Goal: Transaction & Acquisition: Purchase product/service

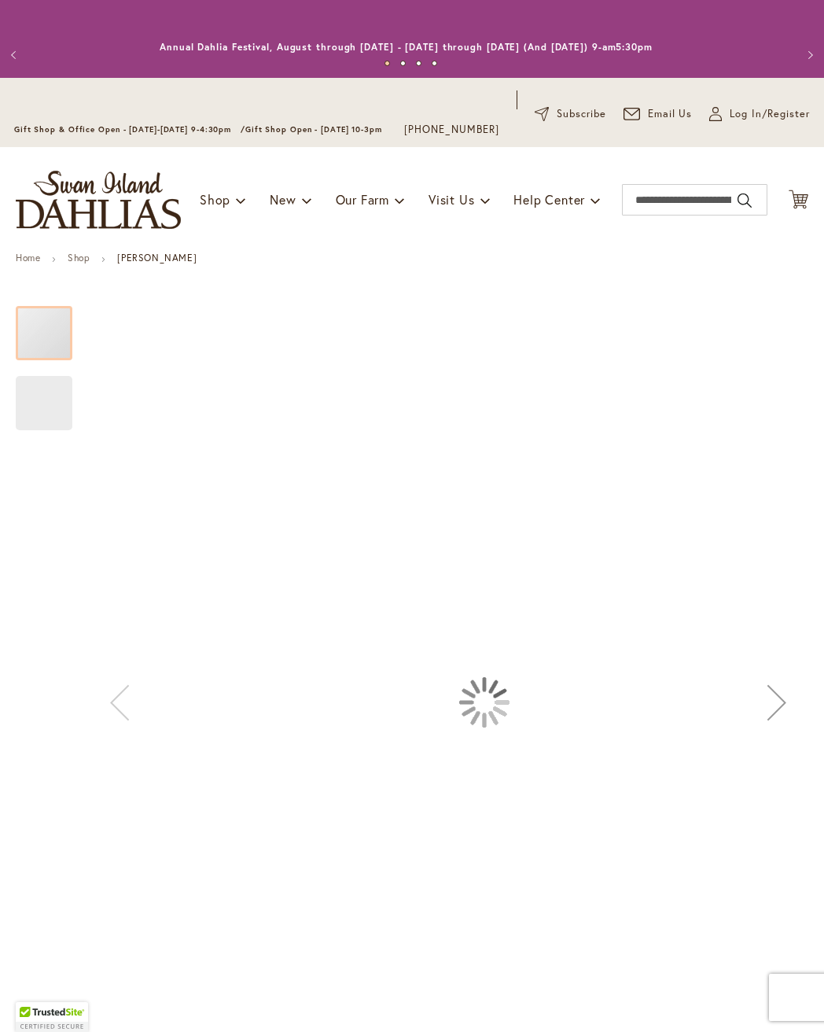
scroll to position [883, 0]
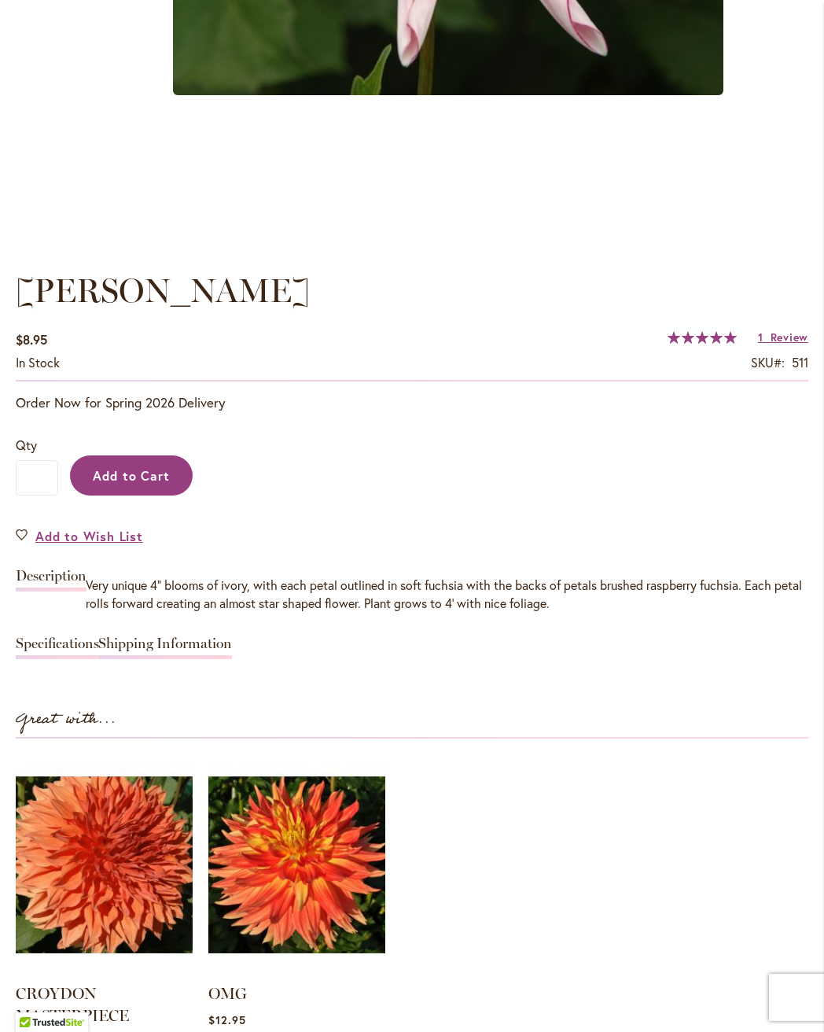
click at [123, 496] on button "Add to Cart" at bounding box center [131, 475] width 123 height 40
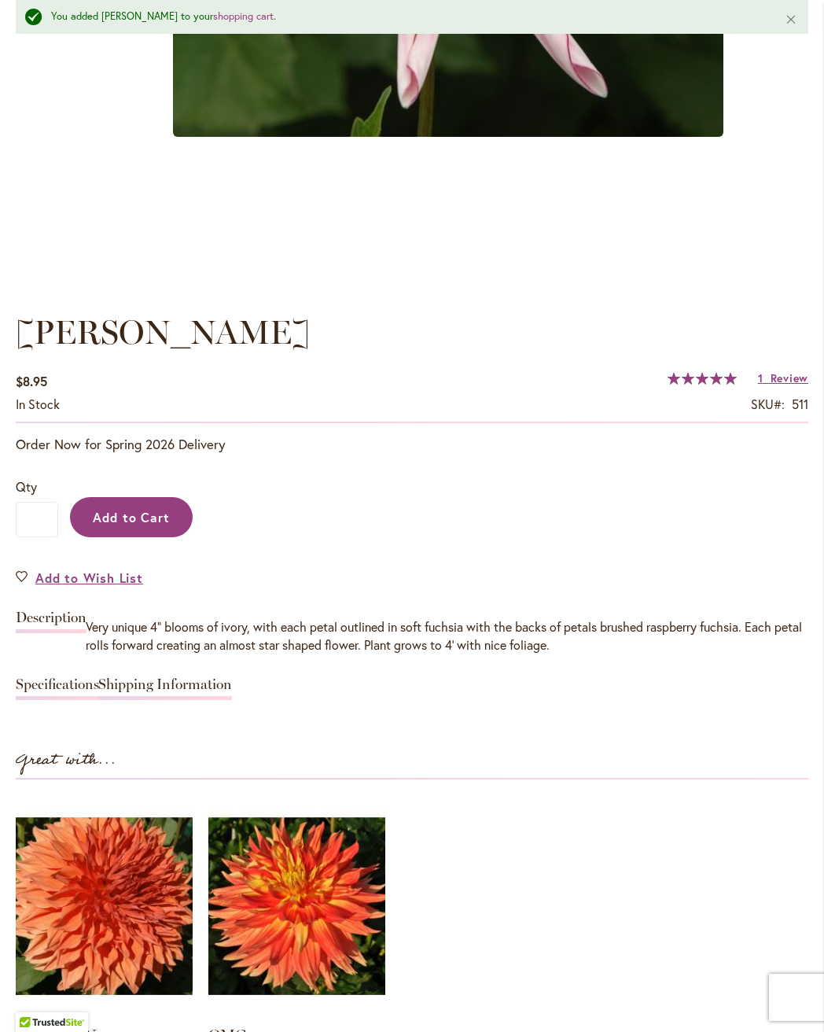
click at [139, 525] on span "Add to Cart" at bounding box center [132, 517] width 78 height 17
click at [783, 385] on span "Review" at bounding box center [790, 377] width 38 height 15
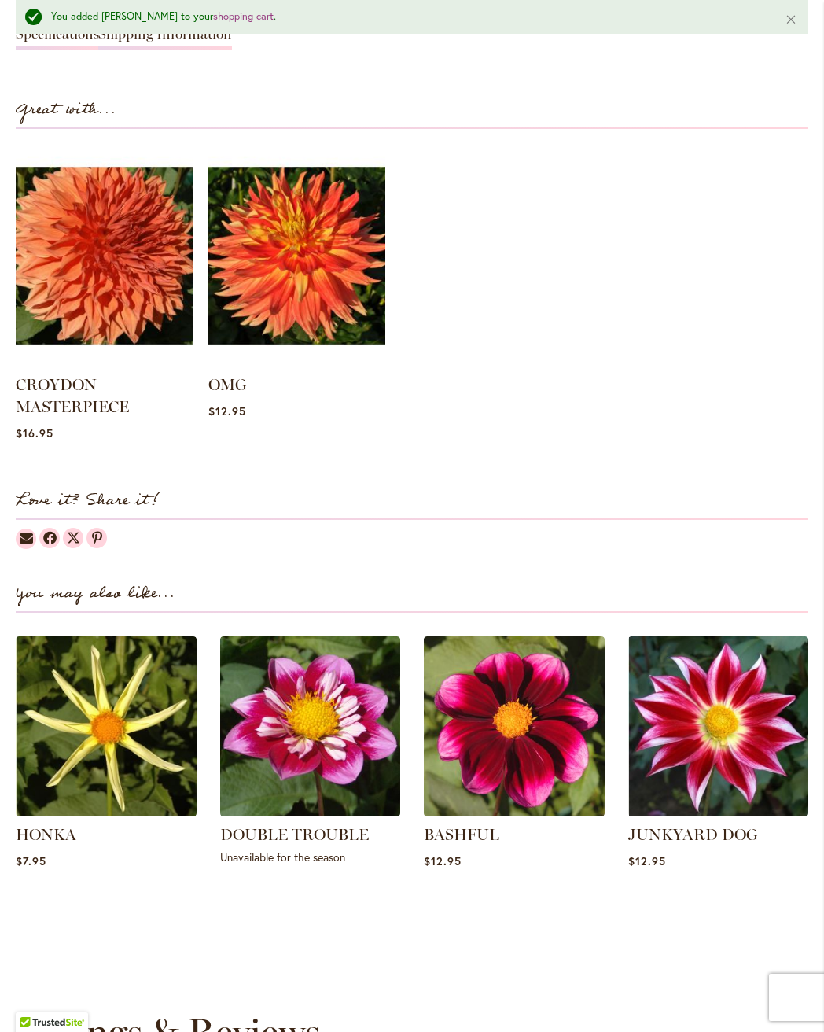
scroll to position [1690, 0]
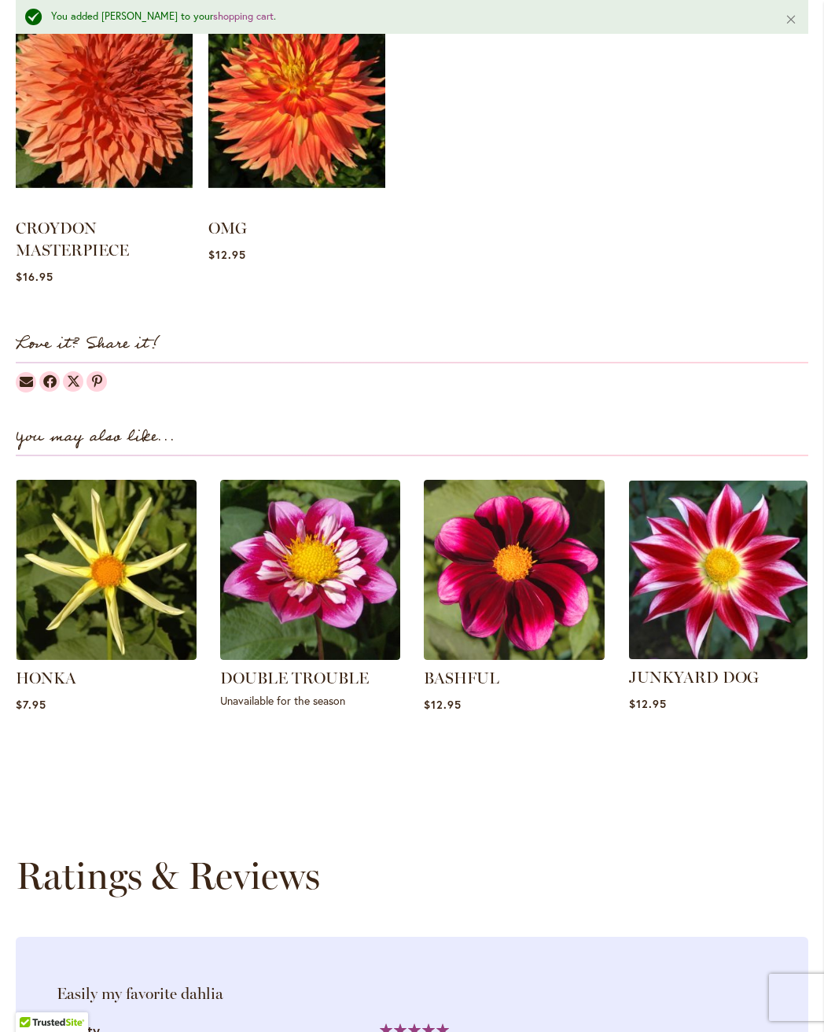
click at [720, 662] on img at bounding box center [719, 570] width 188 height 188
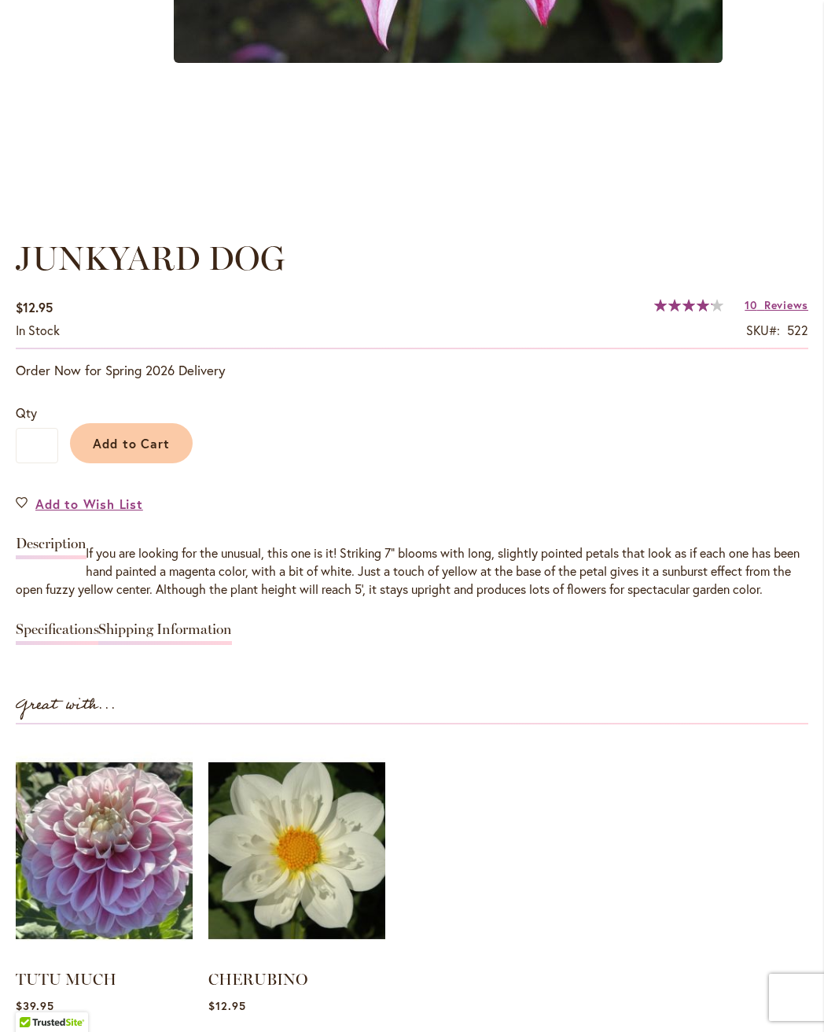
scroll to position [925, 0]
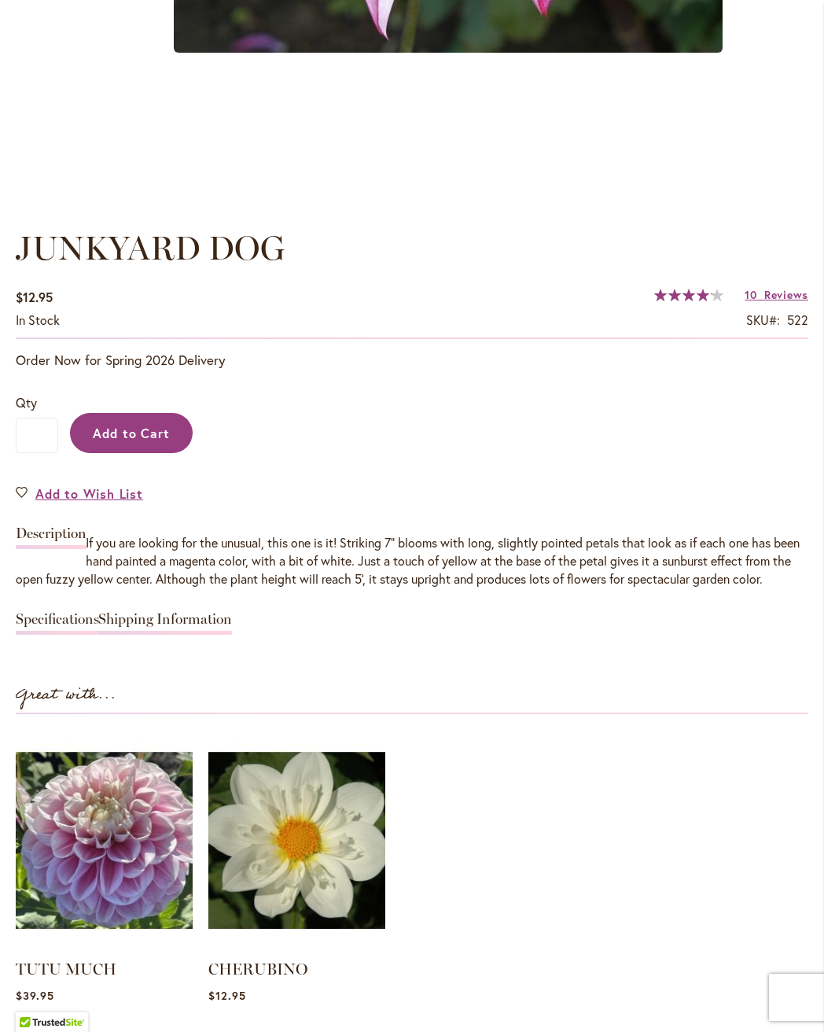
click at [123, 453] on button "Add to Cart" at bounding box center [131, 433] width 123 height 40
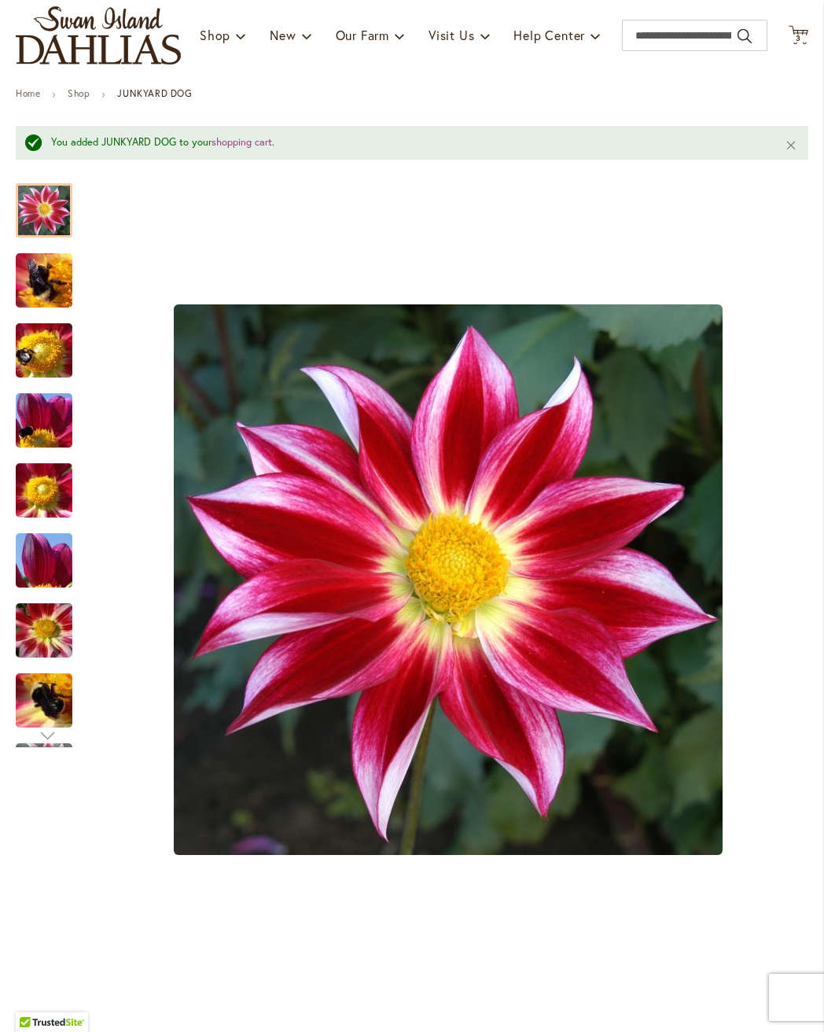
scroll to position [0, 0]
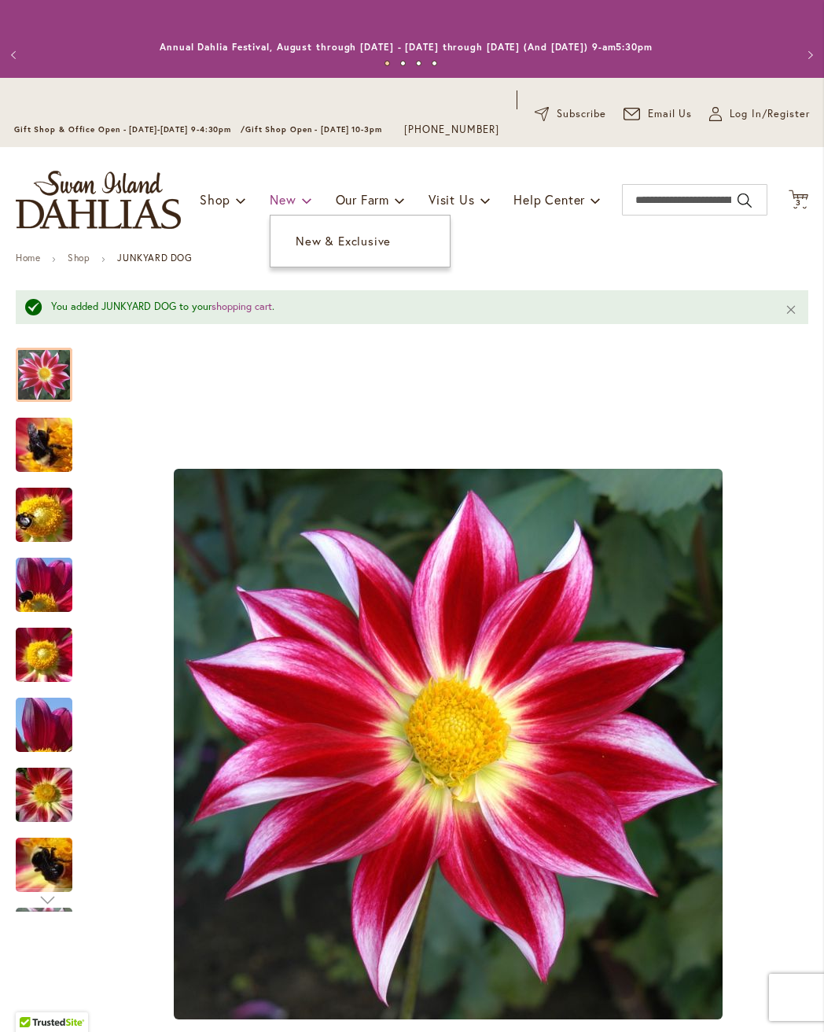
click at [276, 208] on span "New" at bounding box center [283, 199] width 26 height 17
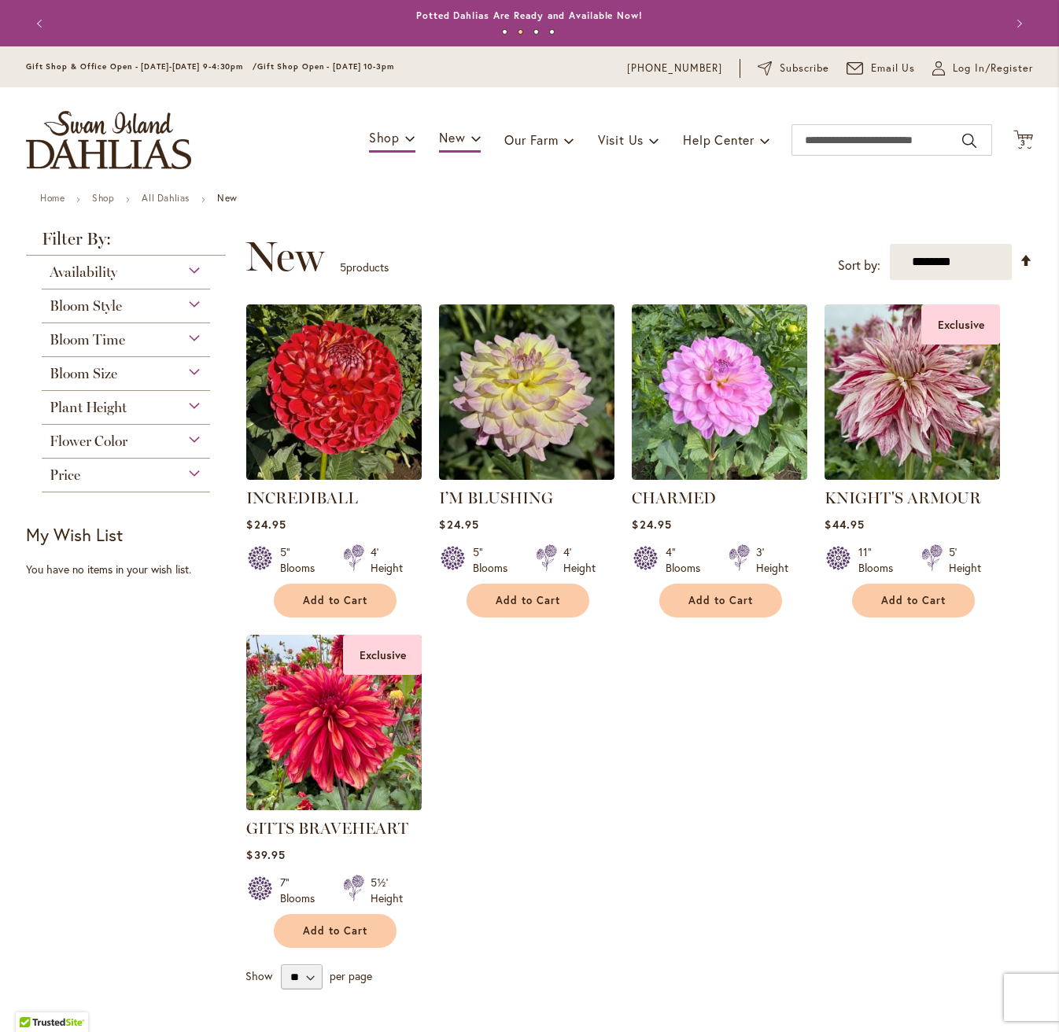
click at [133, 315] on div "Bloom Style" at bounding box center [126, 301] width 168 height 25
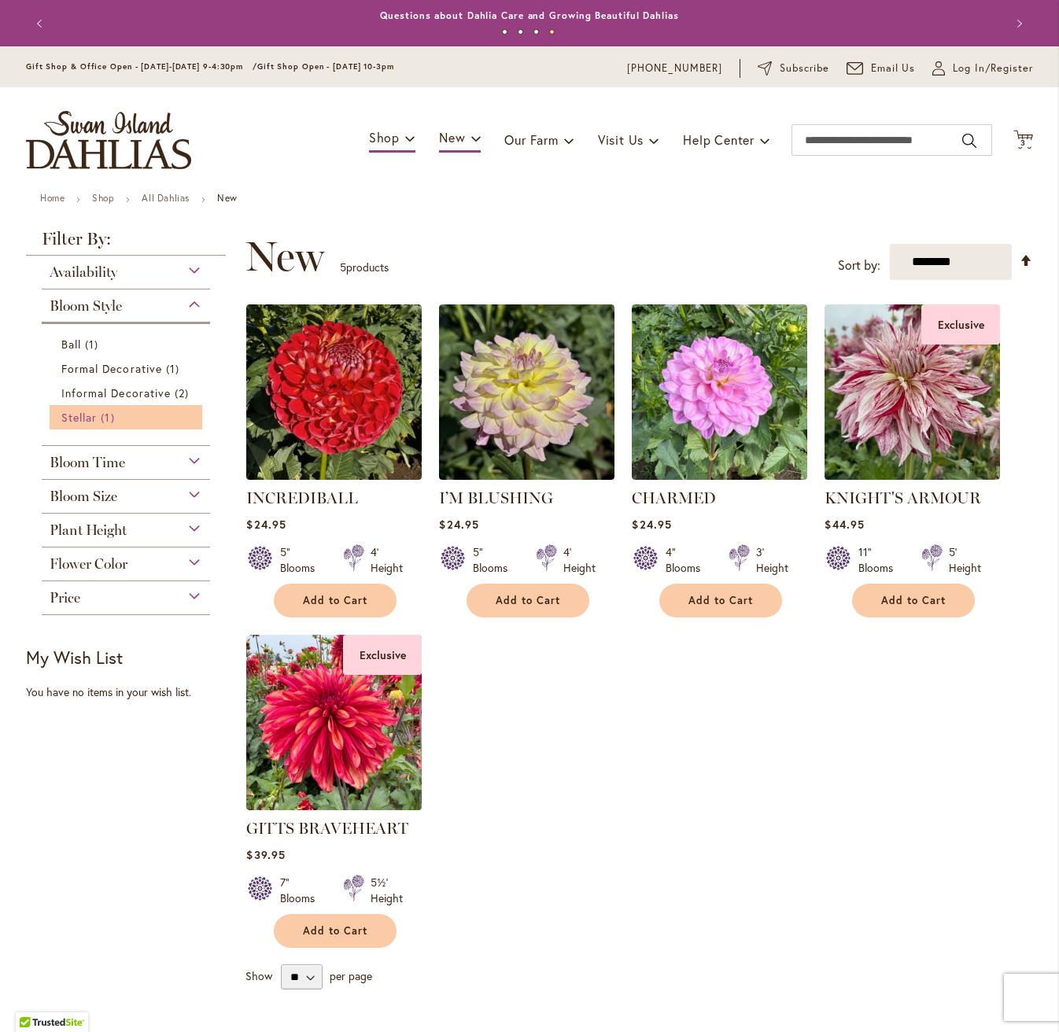
click at [102, 426] on span "1 item" at bounding box center [109, 417] width 17 height 17
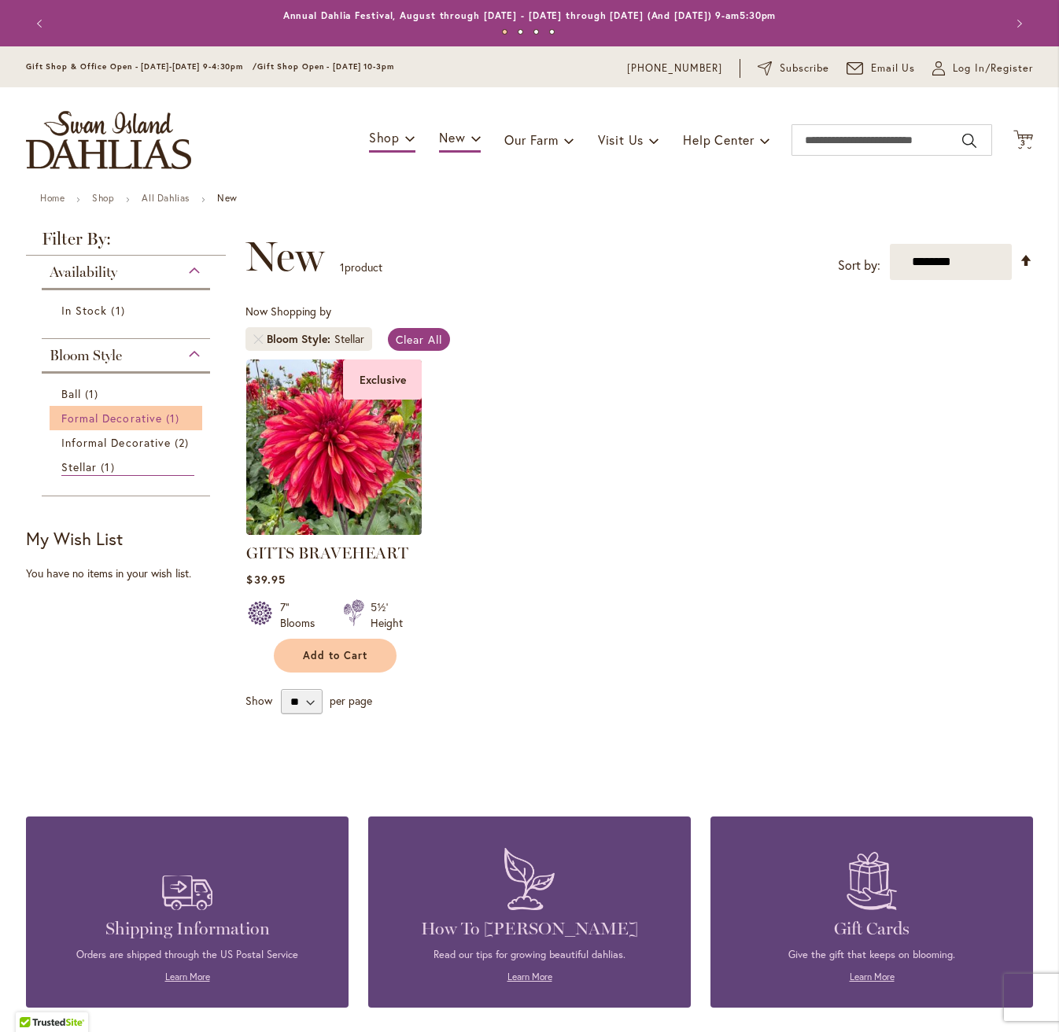
click at [94, 426] on span "Formal Decorative" at bounding box center [111, 418] width 101 height 15
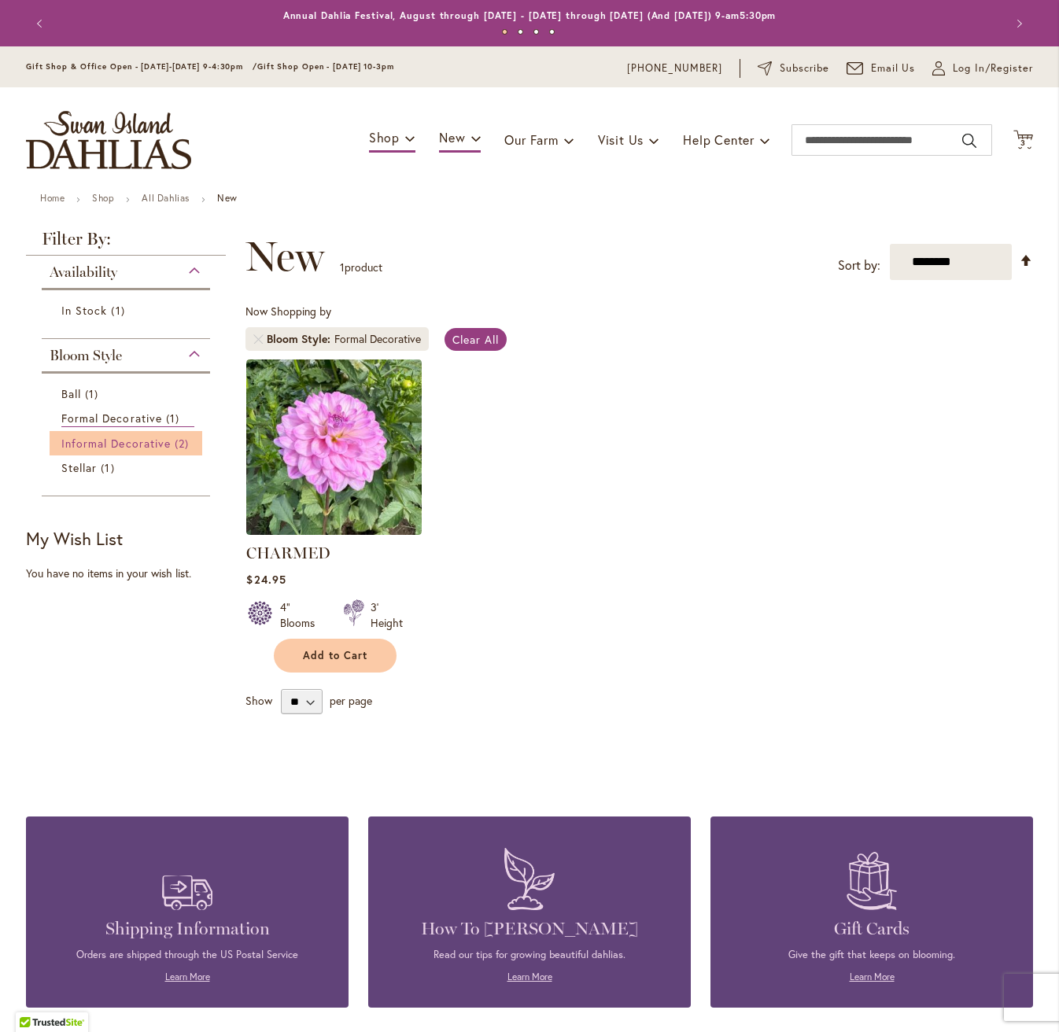
click at [92, 451] on span "Informal Decorative" at bounding box center [115, 443] width 109 height 15
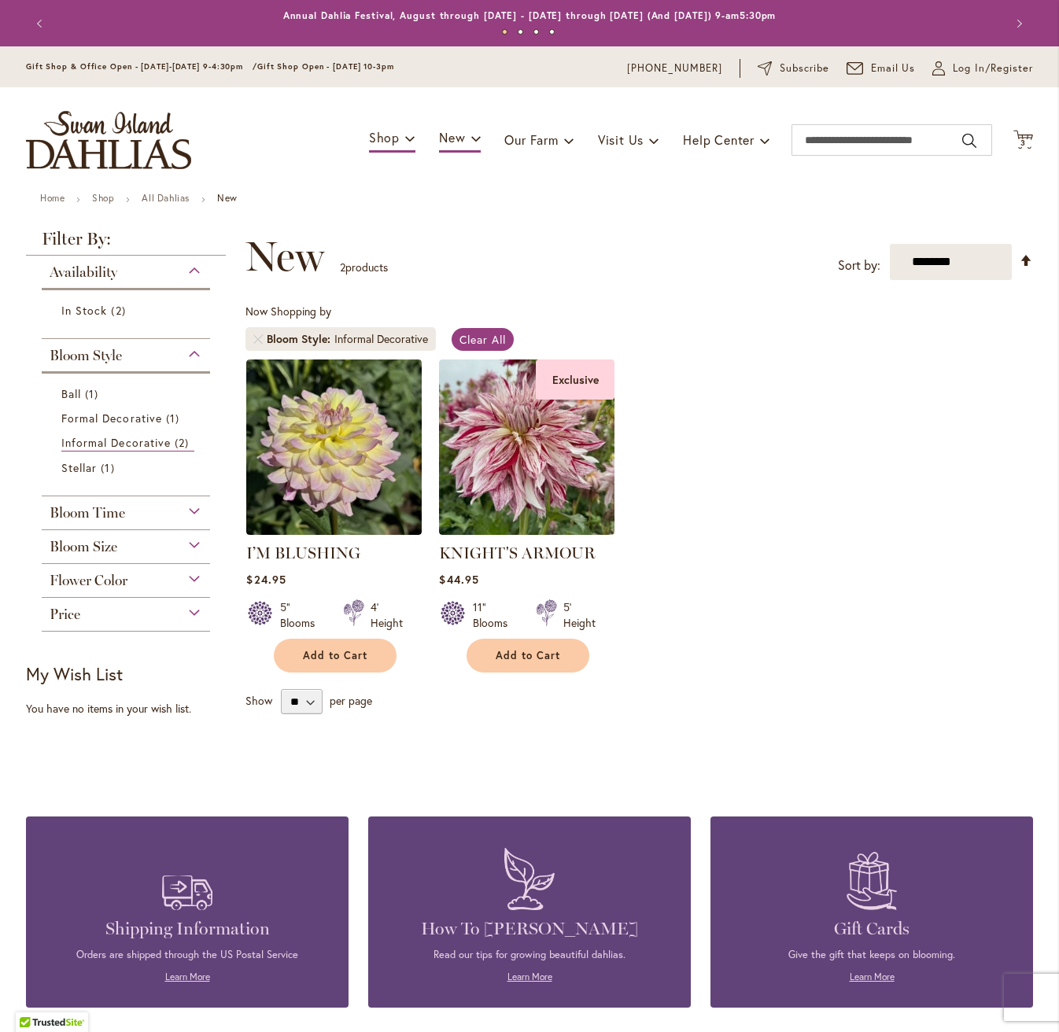
click at [136, 598] on div "Flower Color" at bounding box center [126, 581] width 168 height 34
click at [142, 589] on div "Flower Color" at bounding box center [126, 576] width 168 height 25
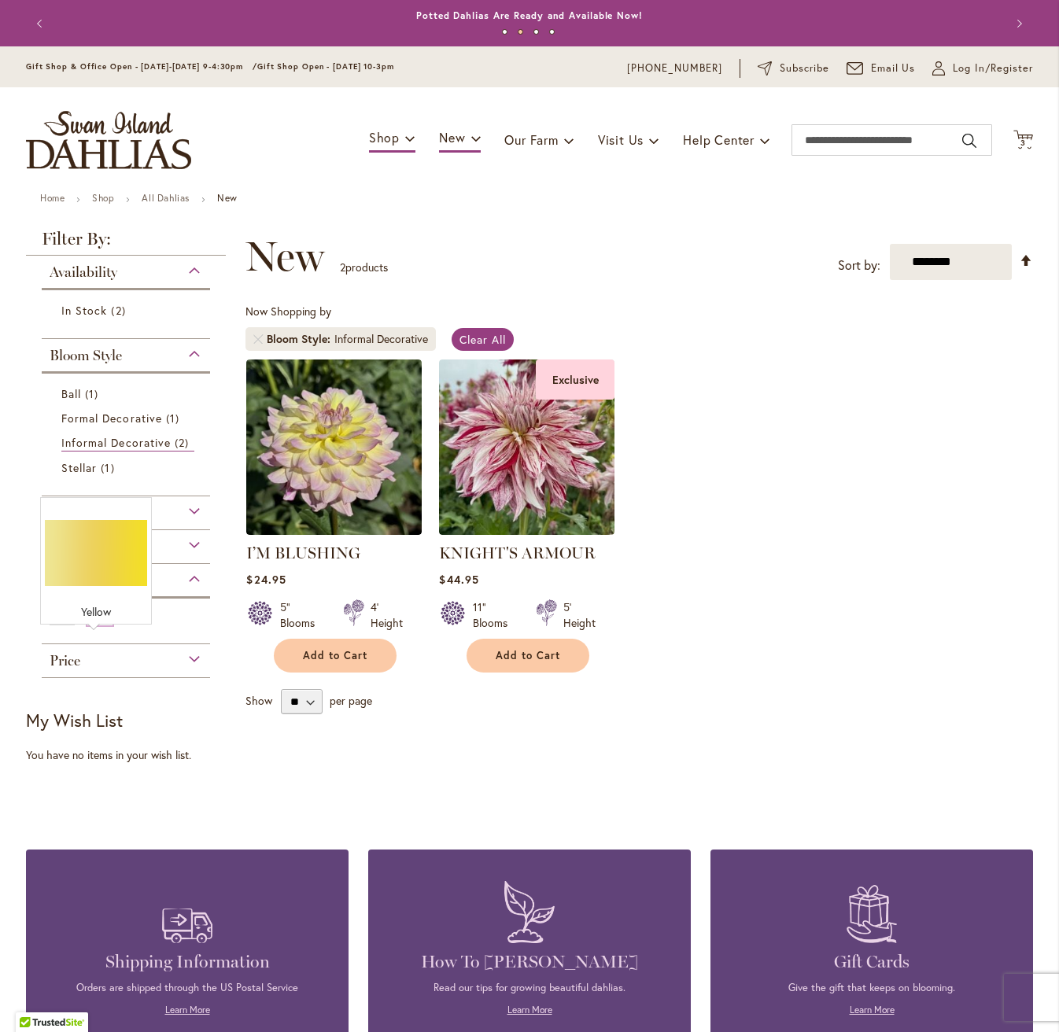
click at [99, 625] on div "Yellow" at bounding box center [99, 617] width 25 height 17
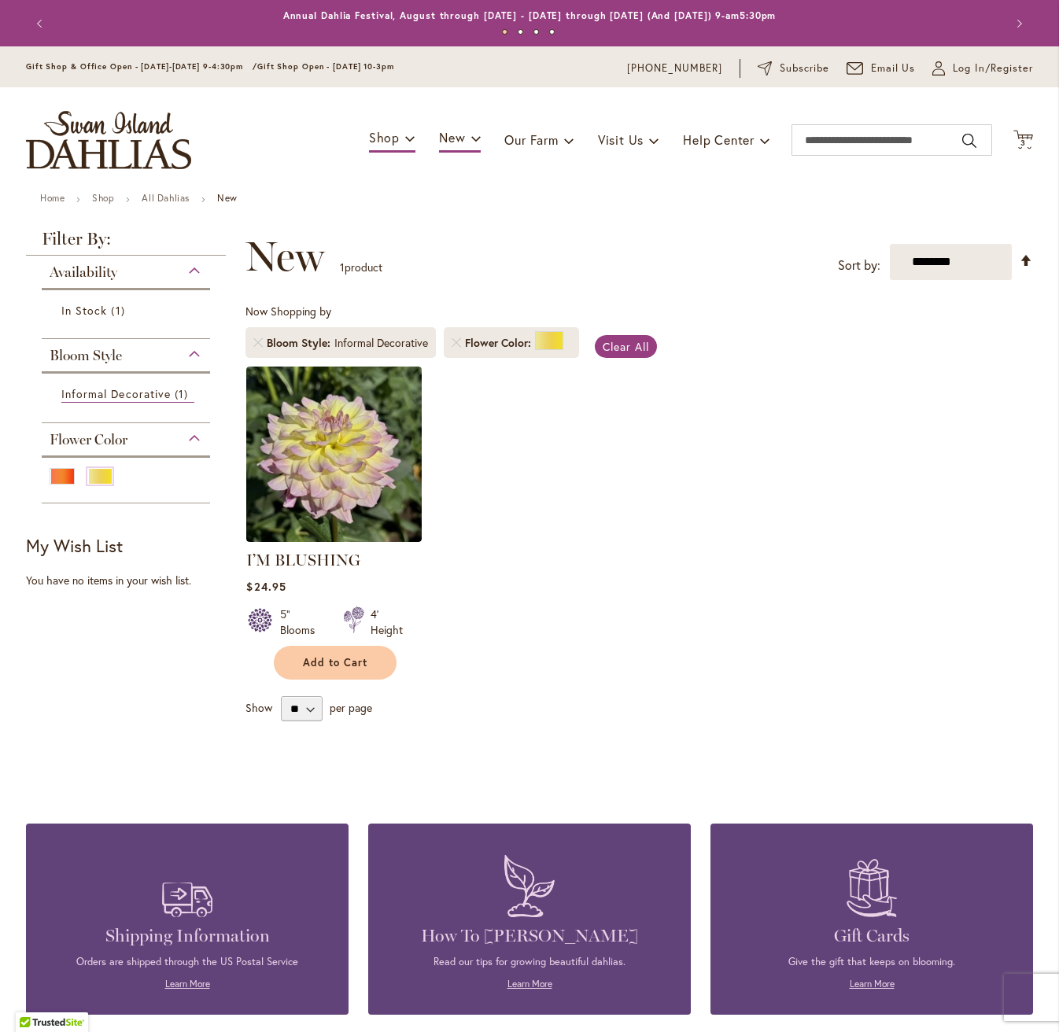
click at [135, 496] on div at bounding box center [126, 482] width 153 height 28
click at [59, 485] on div "Orange/Peach" at bounding box center [62, 476] width 25 height 17
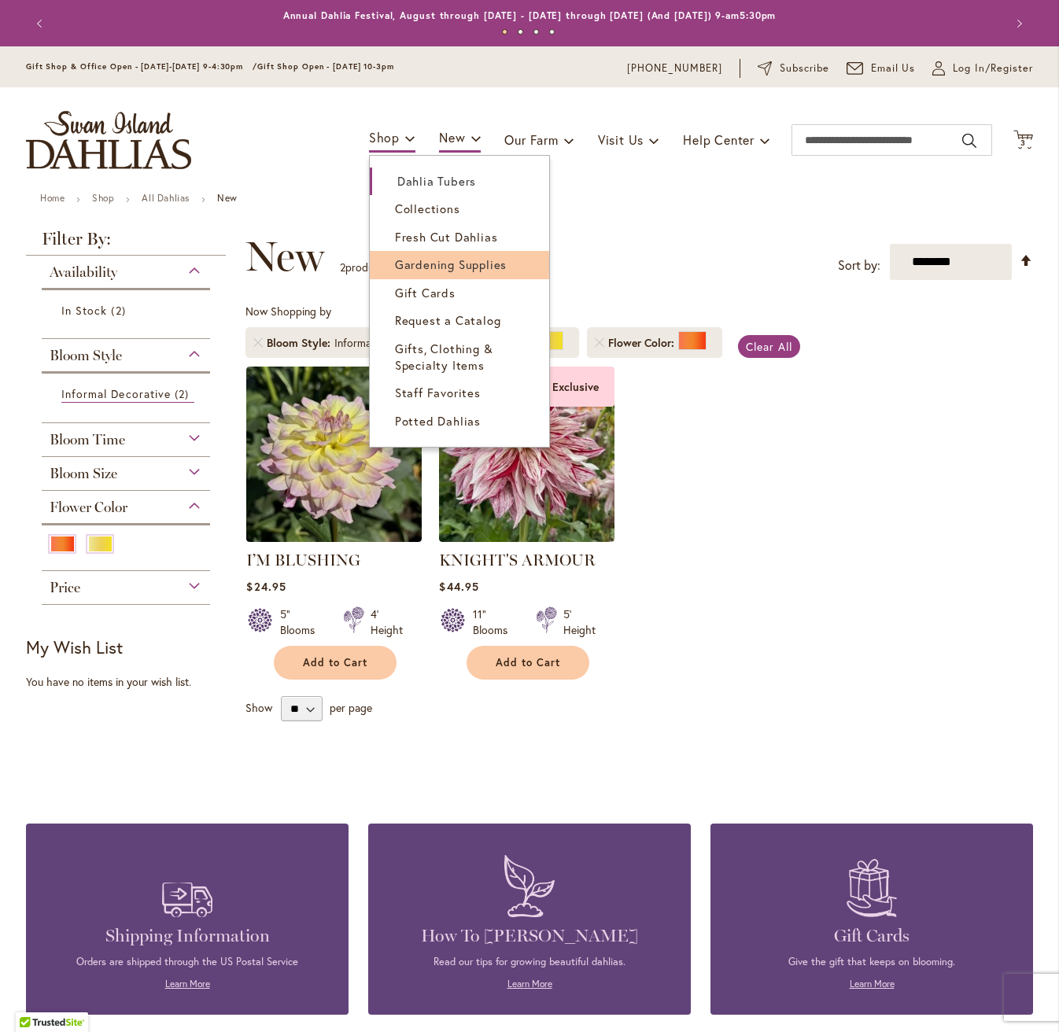
click at [395, 272] on span "Gardening Supplies" at bounding box center [451, 264] width 112 height 16
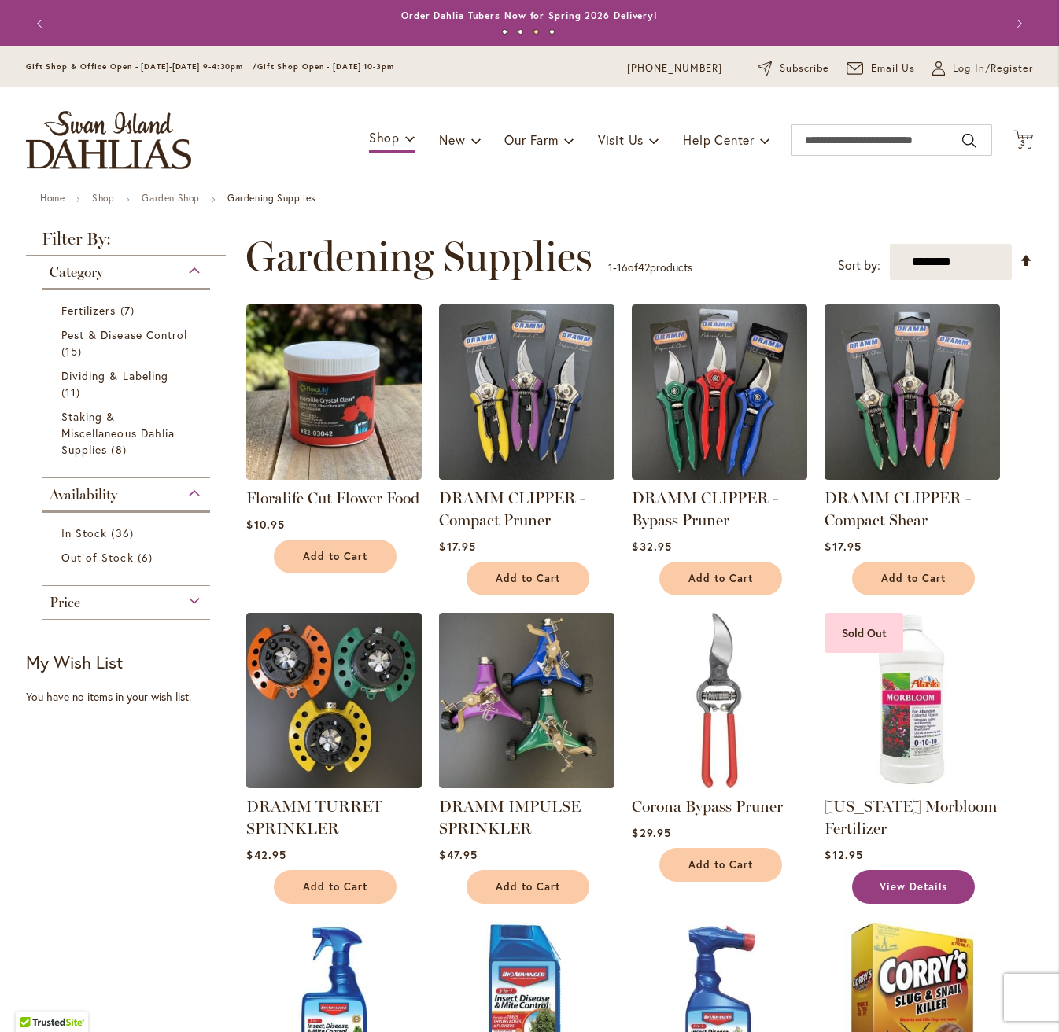
click at [883, 897] on link "View Details" at bounding box center [913, 887] width 123 height 34
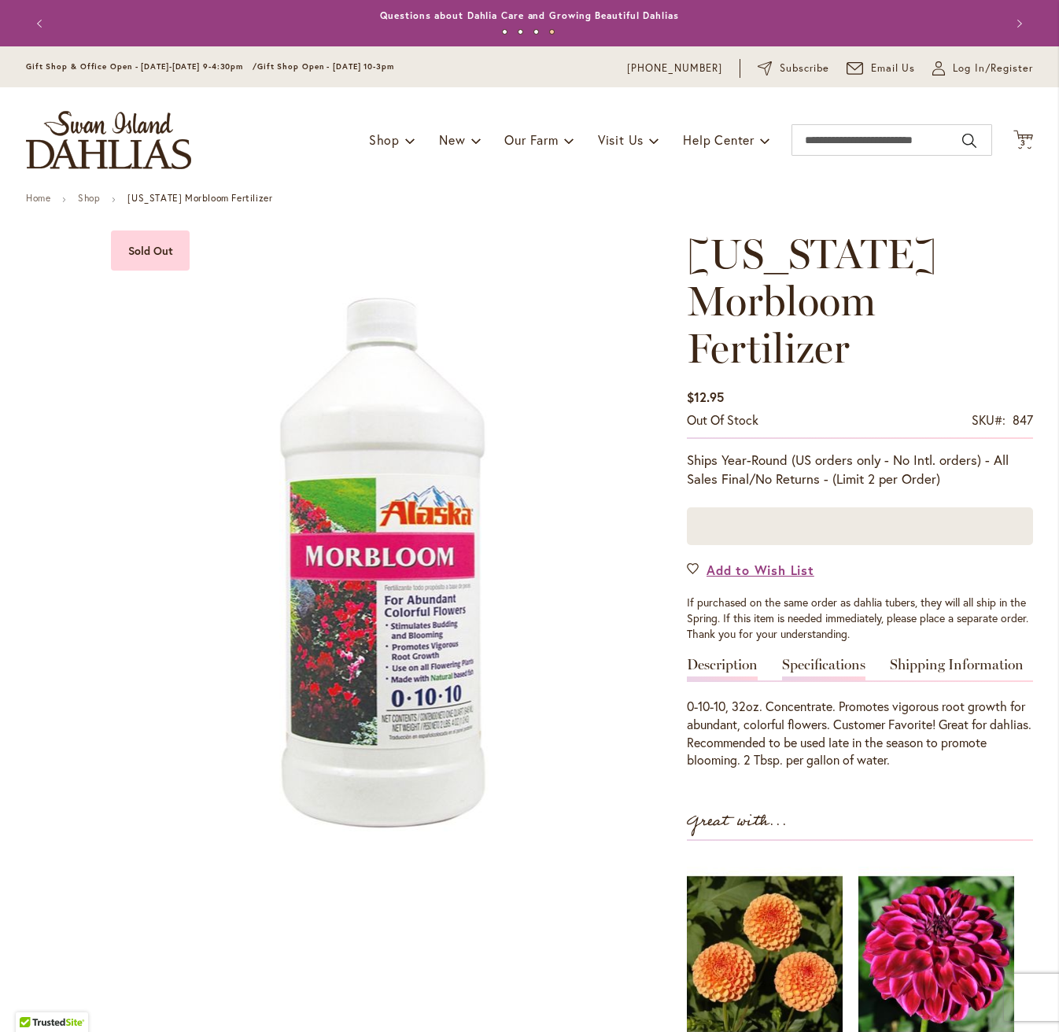
click at [822, 658] on link "Specifications" at bounding box center [823, 669] width 83 height 23
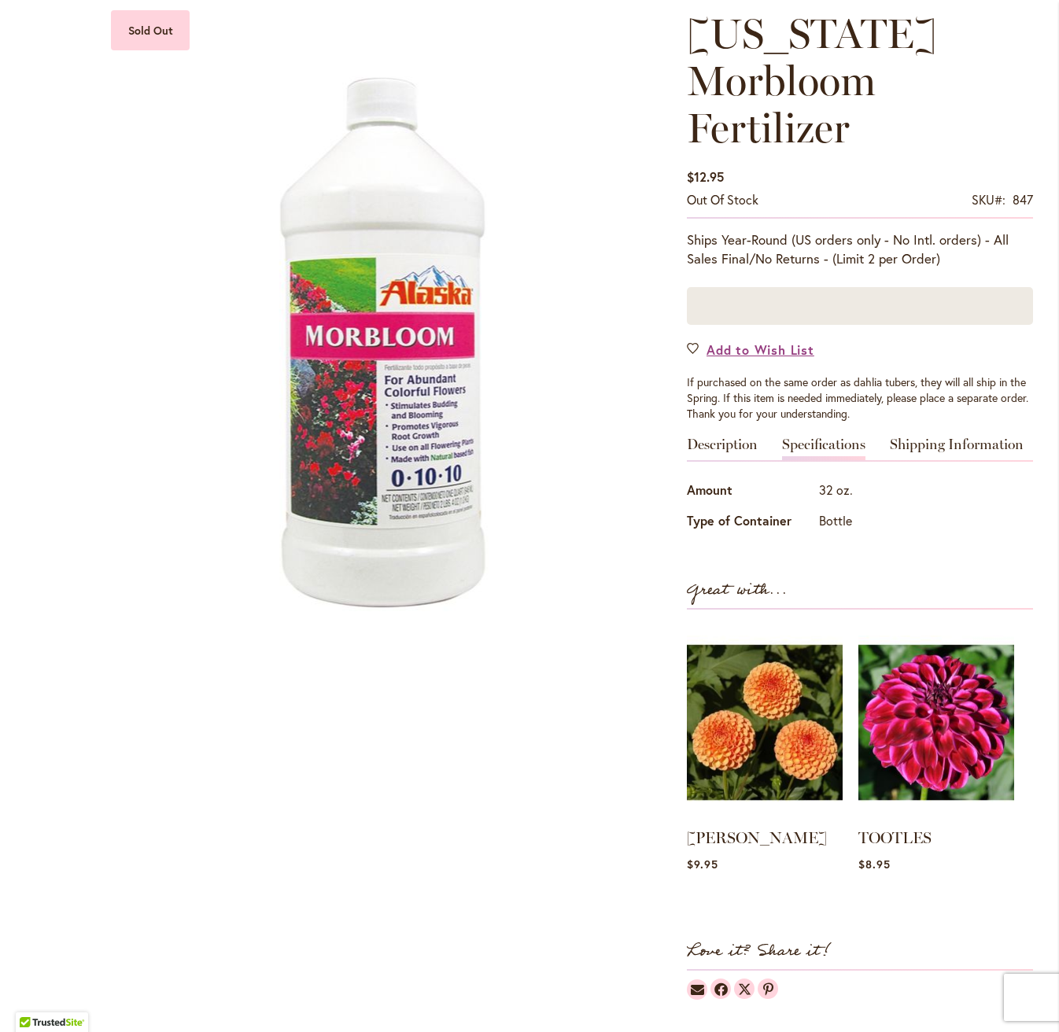
scroll to position [284, 0]
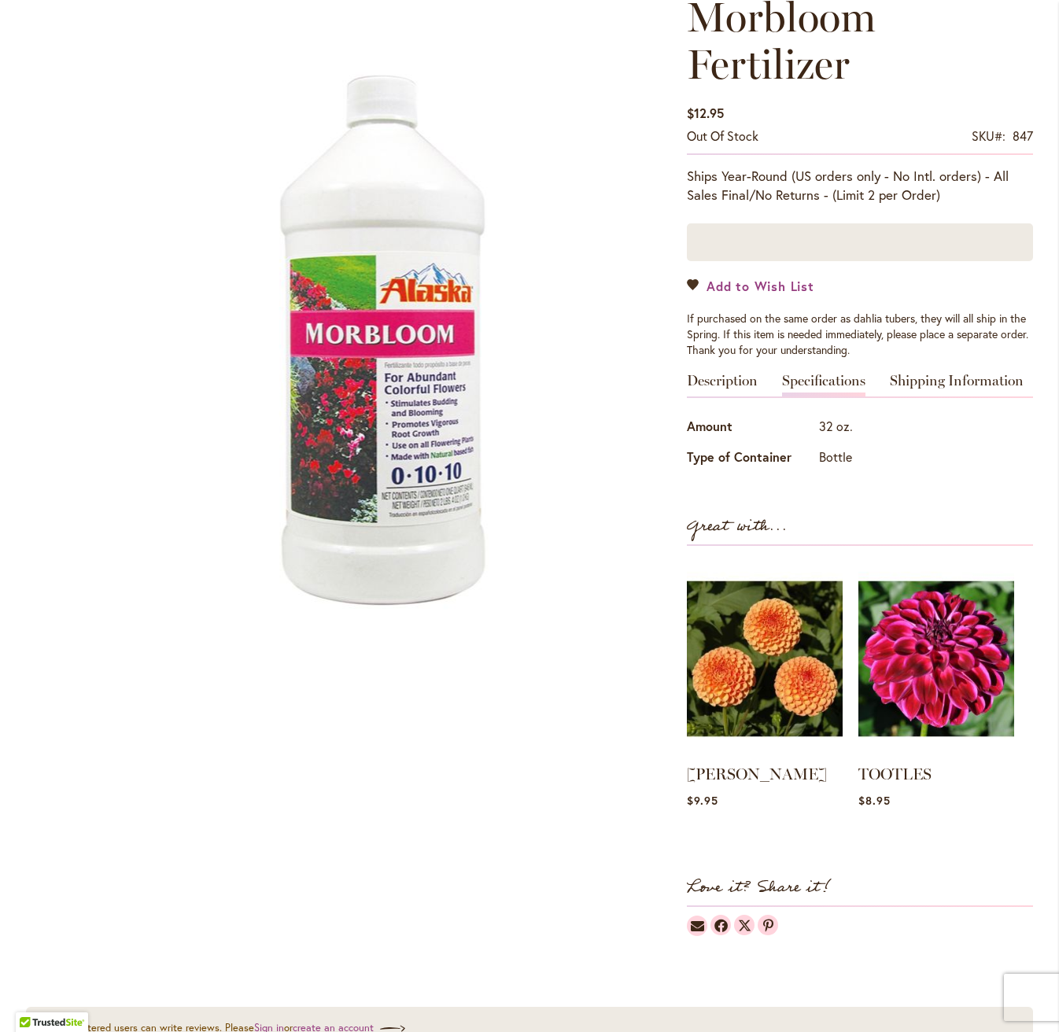
click at [739, 277] on span "Add to Wish List" at bounding box center [760, 286] width 108 height 18
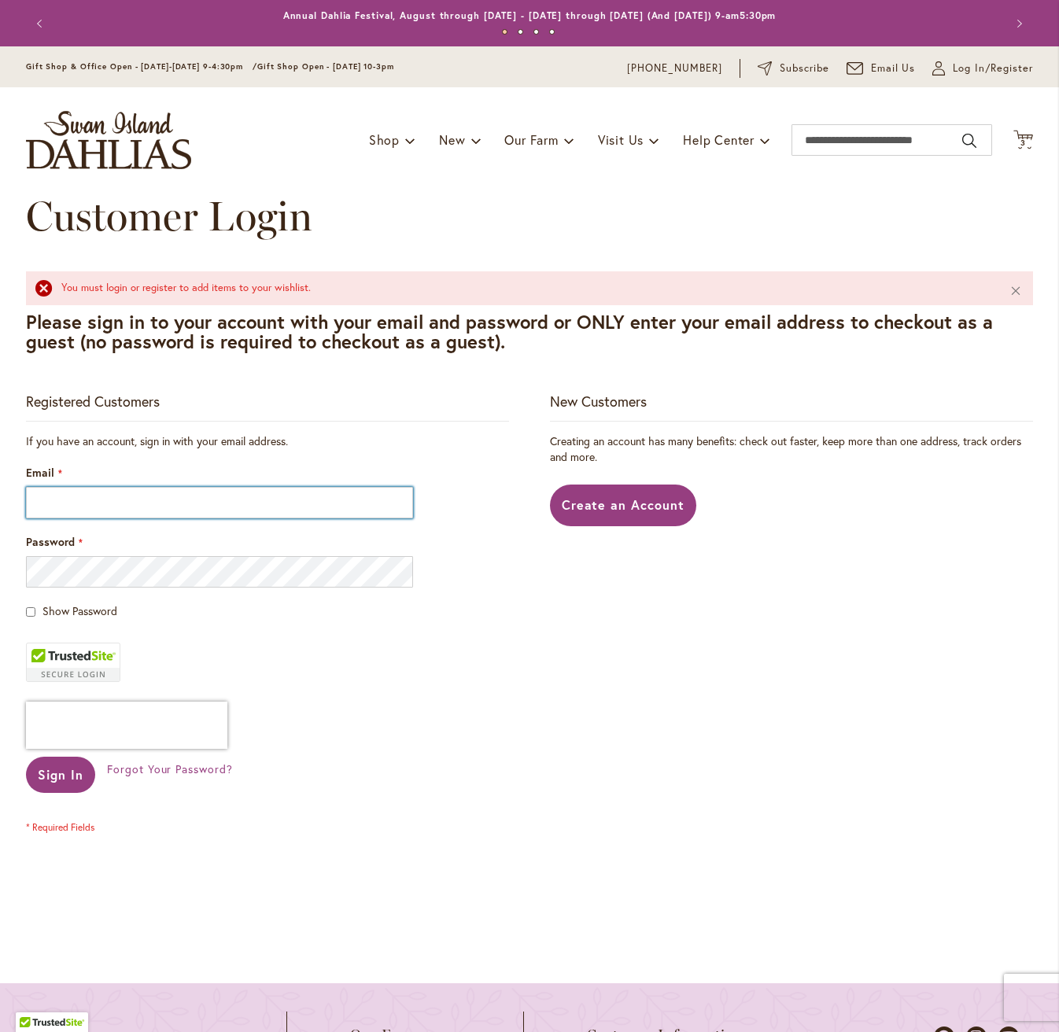
type input "*"
type input "**********"
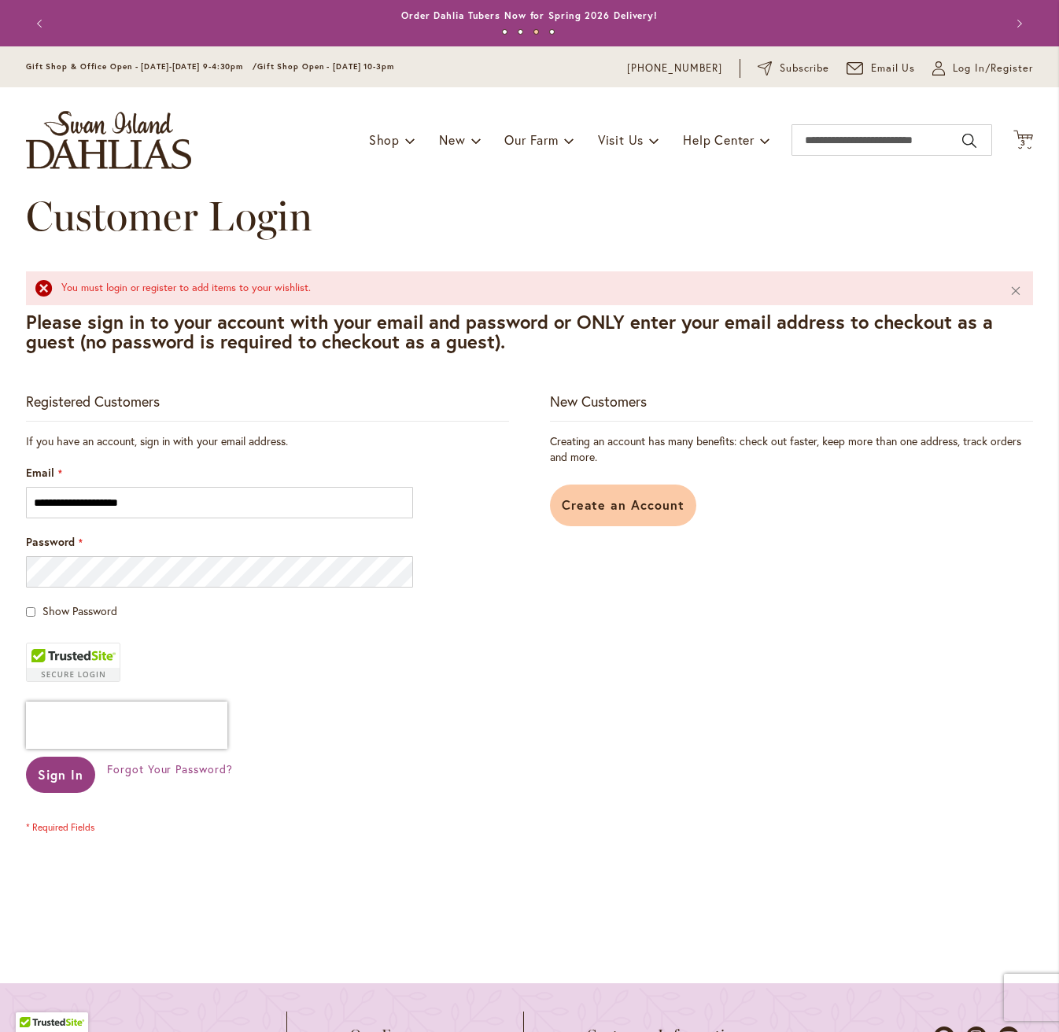
click at [627, 526] on link "Create an Account" at bounding box center [623, 506] width 147 height 42
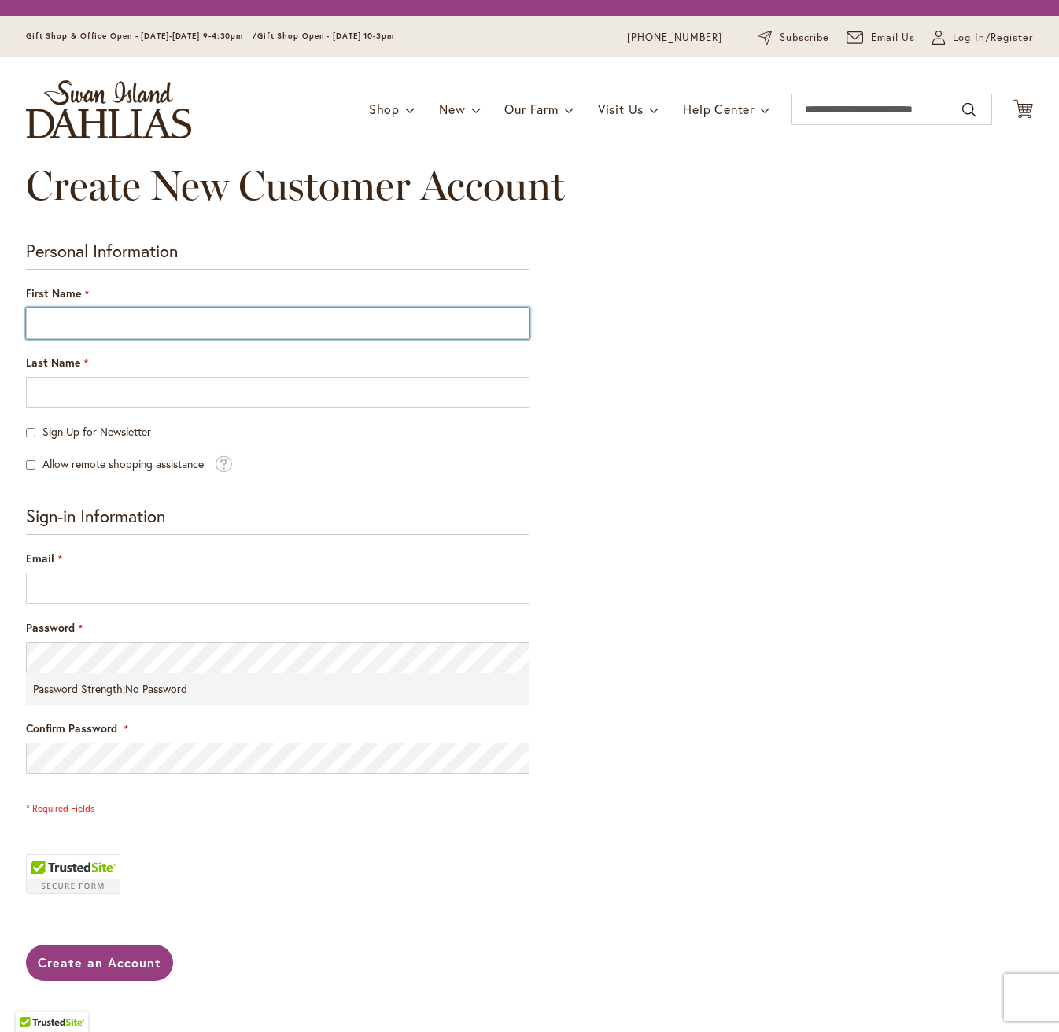
click at [217, 339] on input "First Name" at bounding box center [277, 323] width 503 height 31
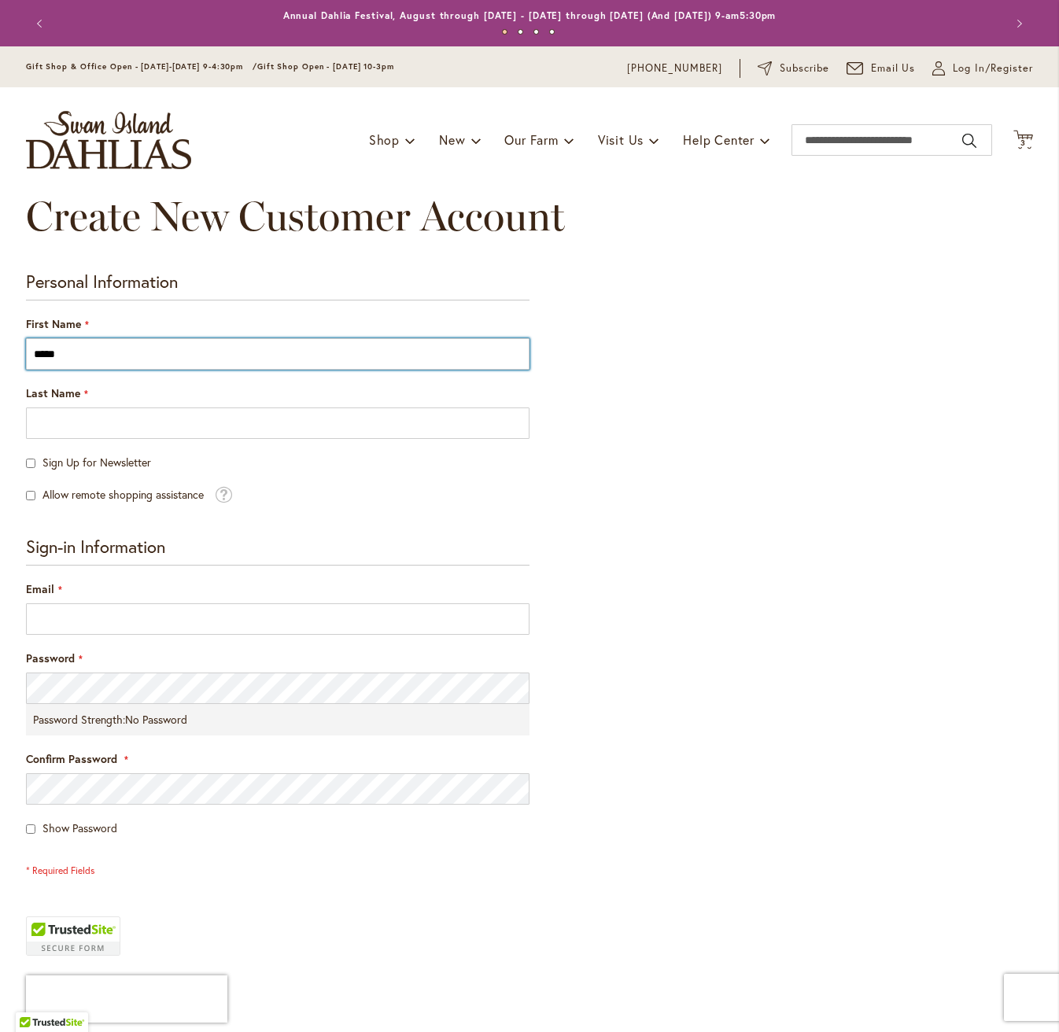
type input "*****"
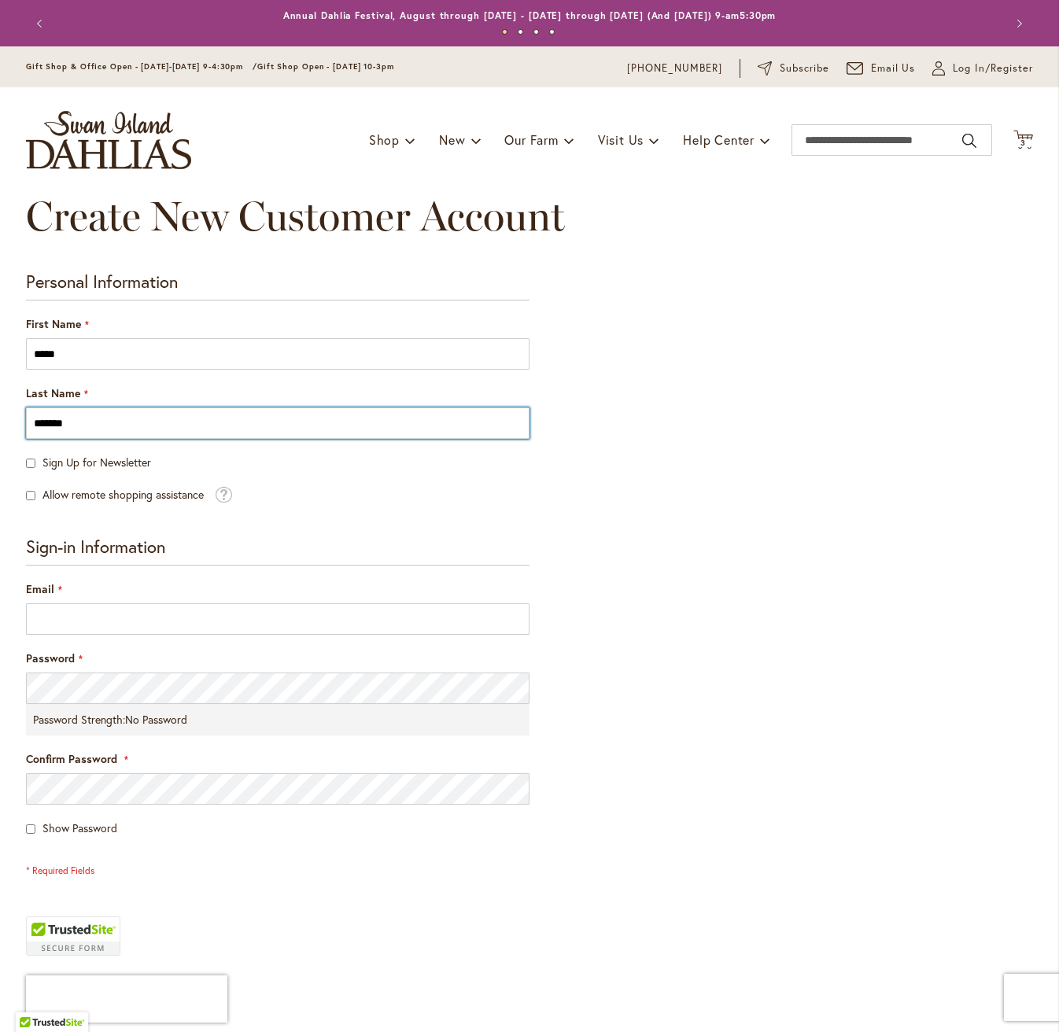
type input "*******"
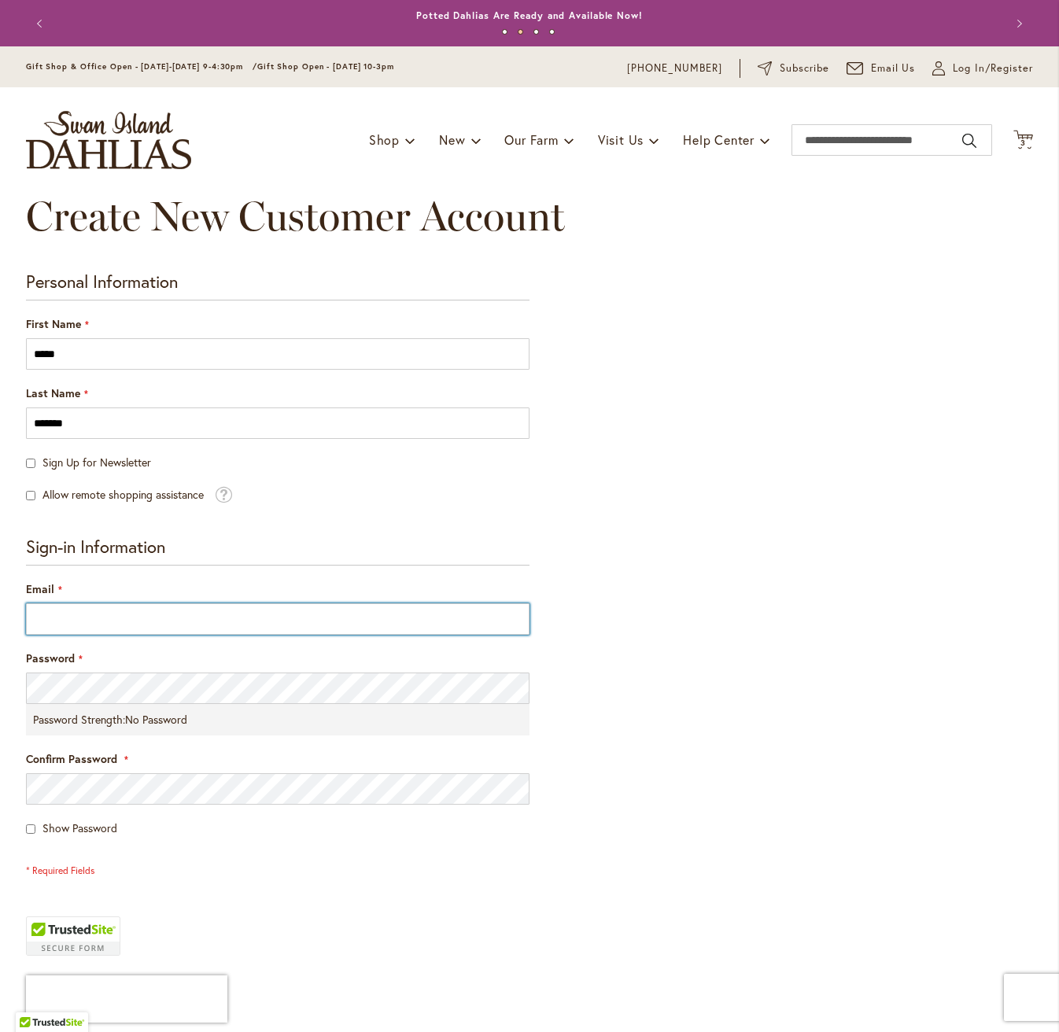
click at [87, 635] on input "Email" at bounding box center [277, 618] width 503 height 31
type input "**********"
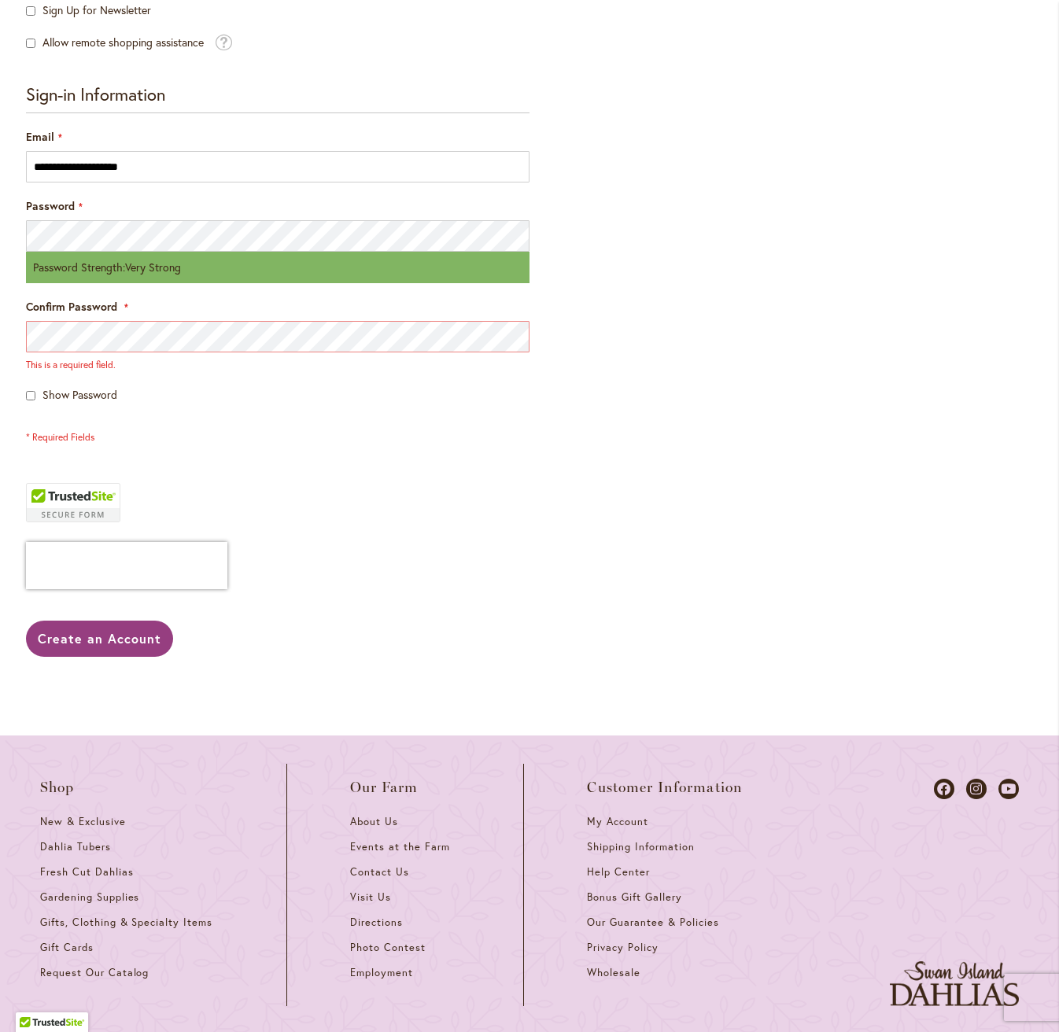
scroll to position [495, 0]
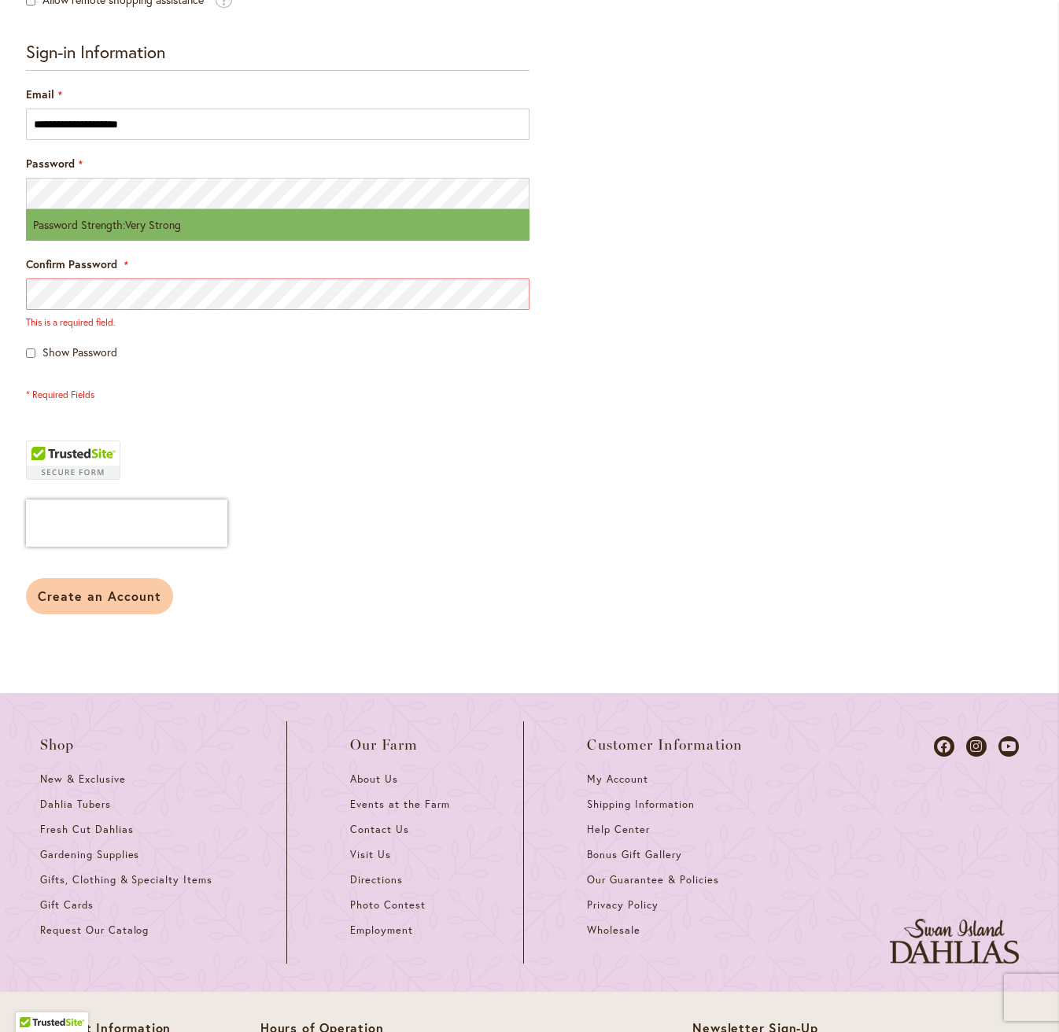
click at [94, 604] on span "Create an Account" at bounding box center [99, 596] width 123 height 17
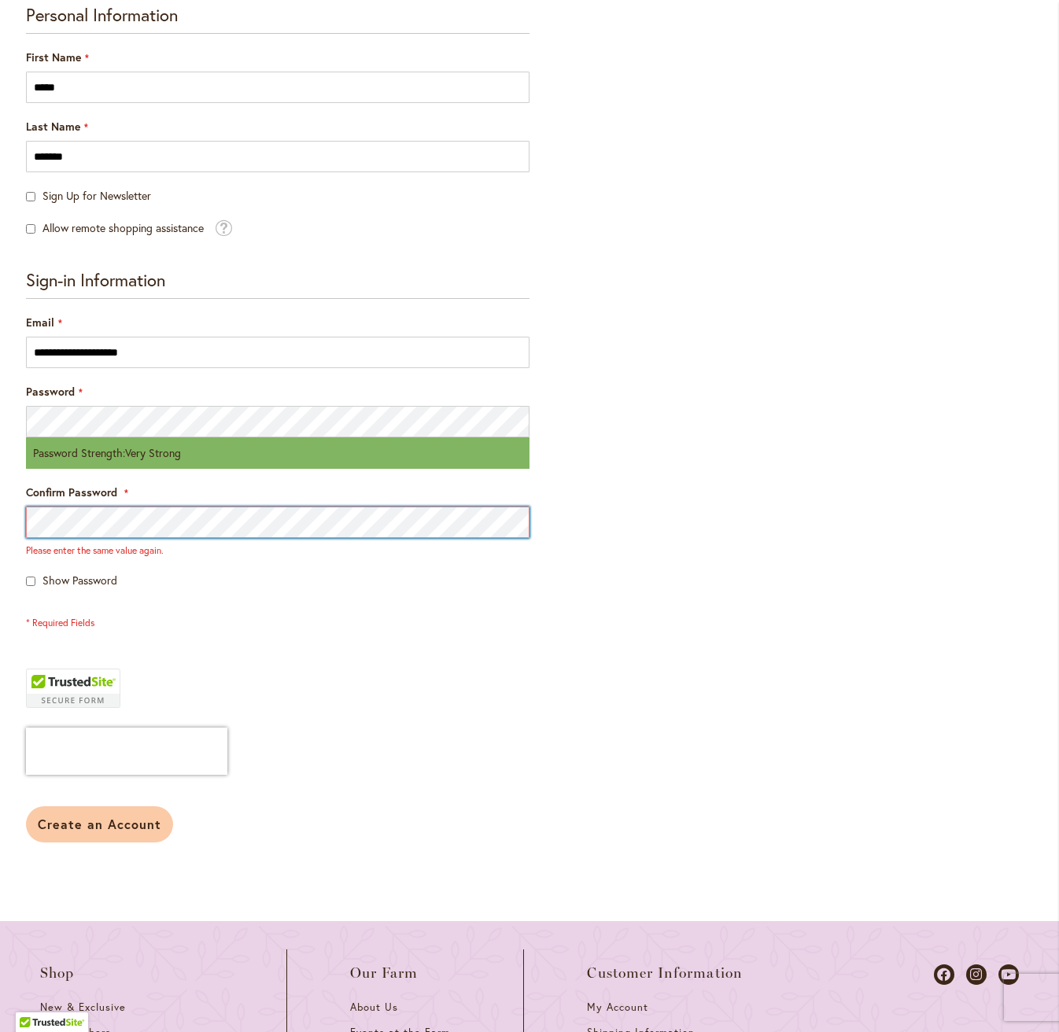
scroll to position [0, 0]
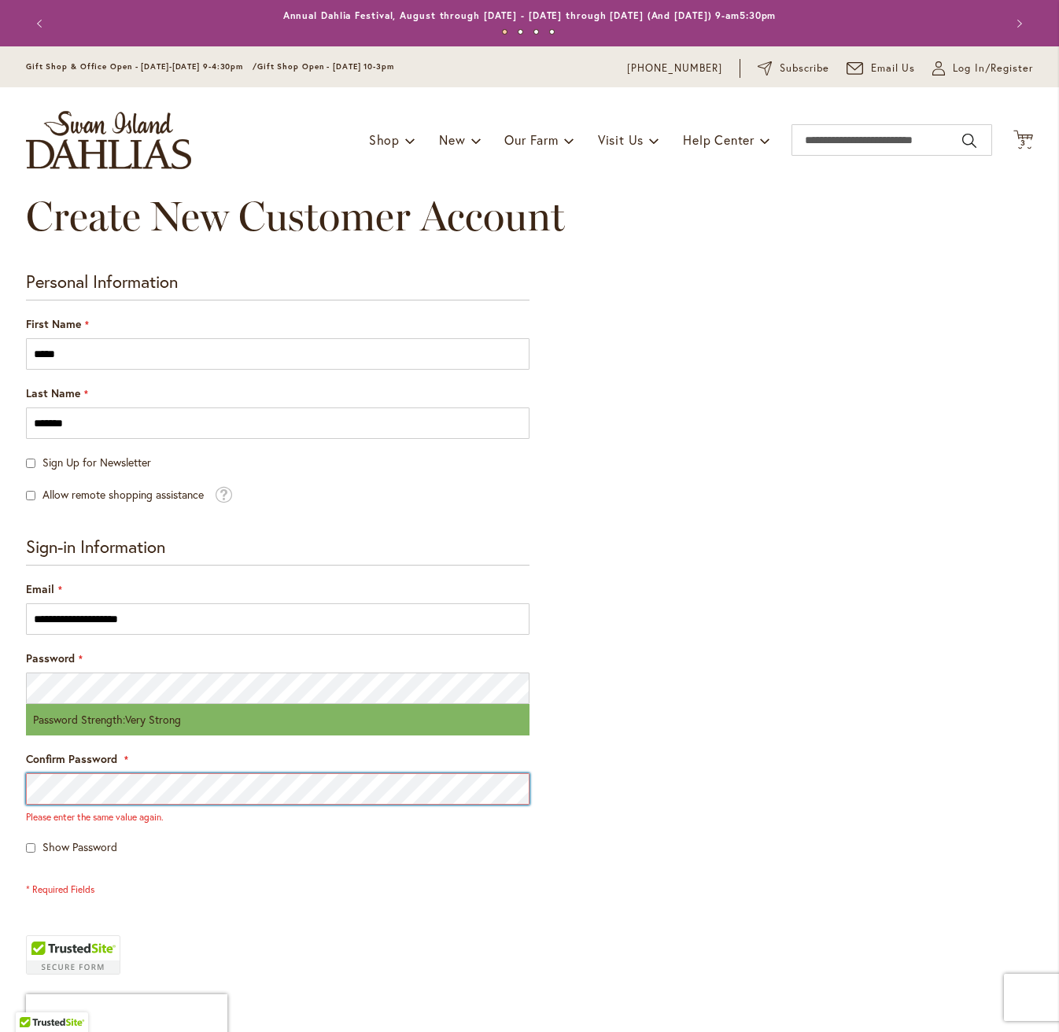
click at [0, 758] on html "Skip to Accessibility Information The store will not work correctly in the case…" at bounding box center [529, 516] width 1059 height 1032
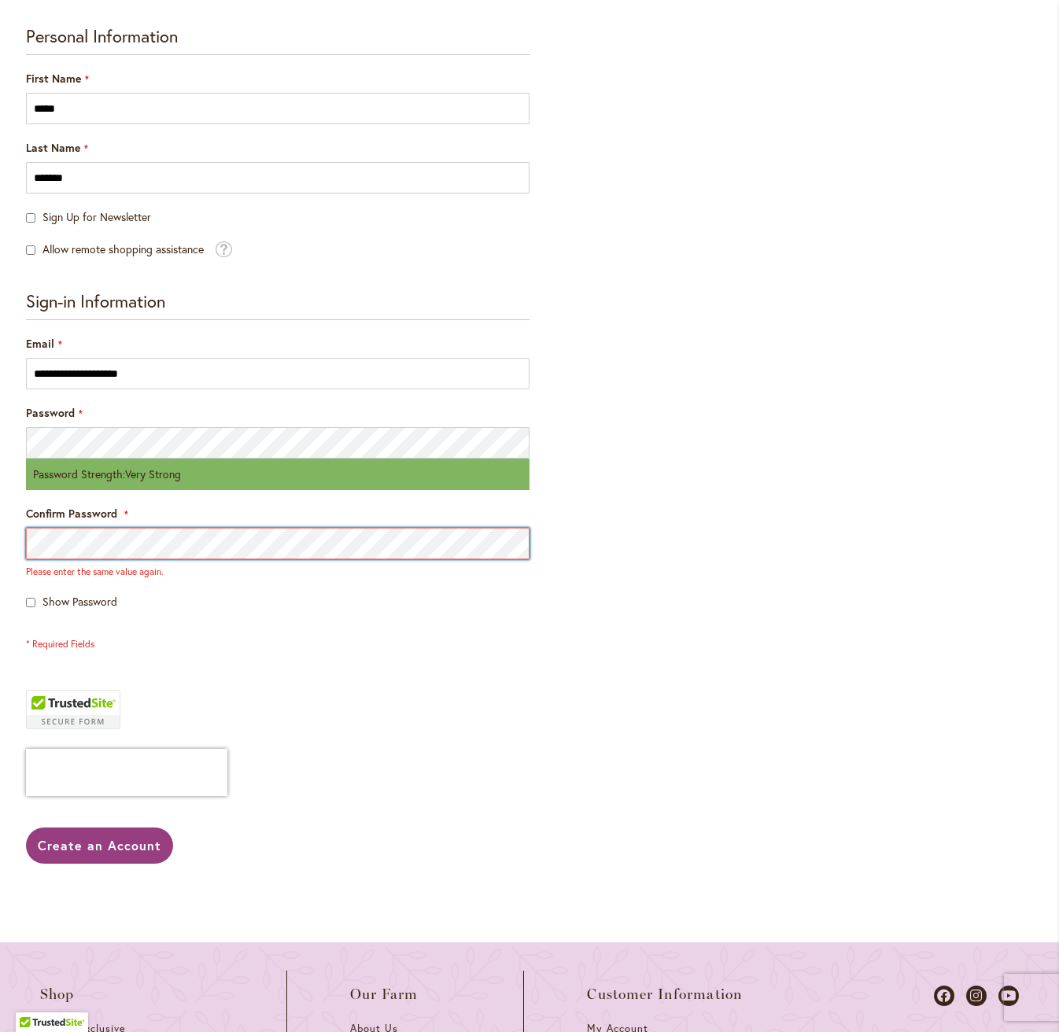
scroll to position [377, 0]
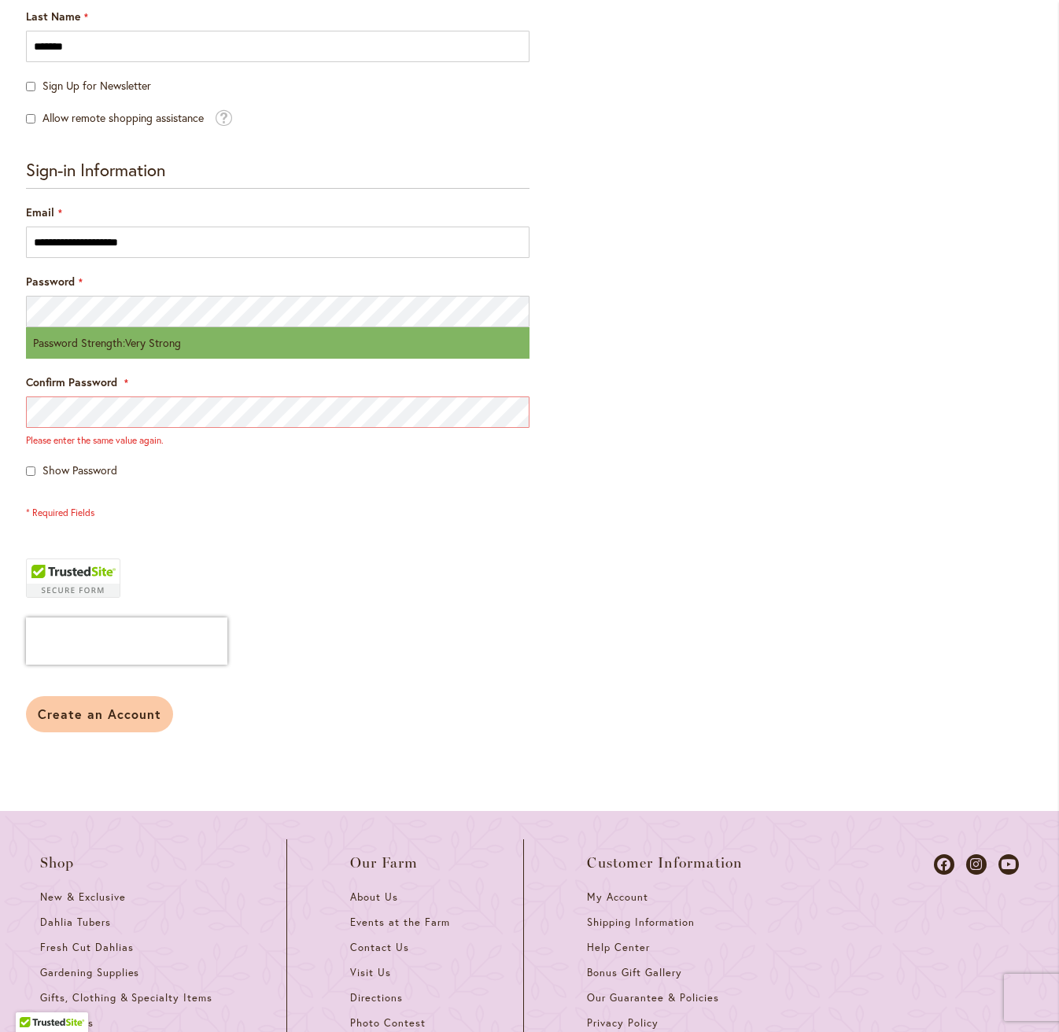
click at [62, 722] on span "Create an Account" at bounding box center [99, 714] width 123 height 17
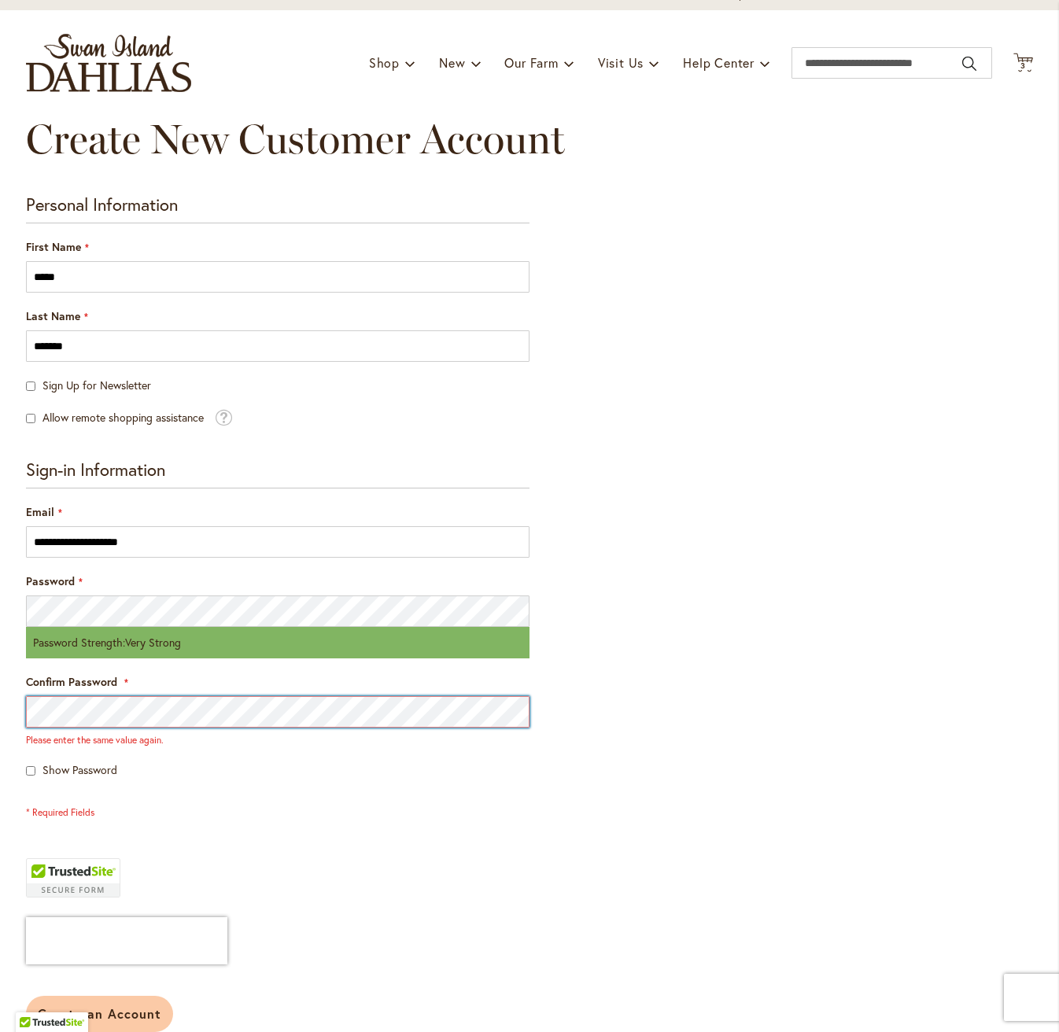
scroll to position [0, 0]
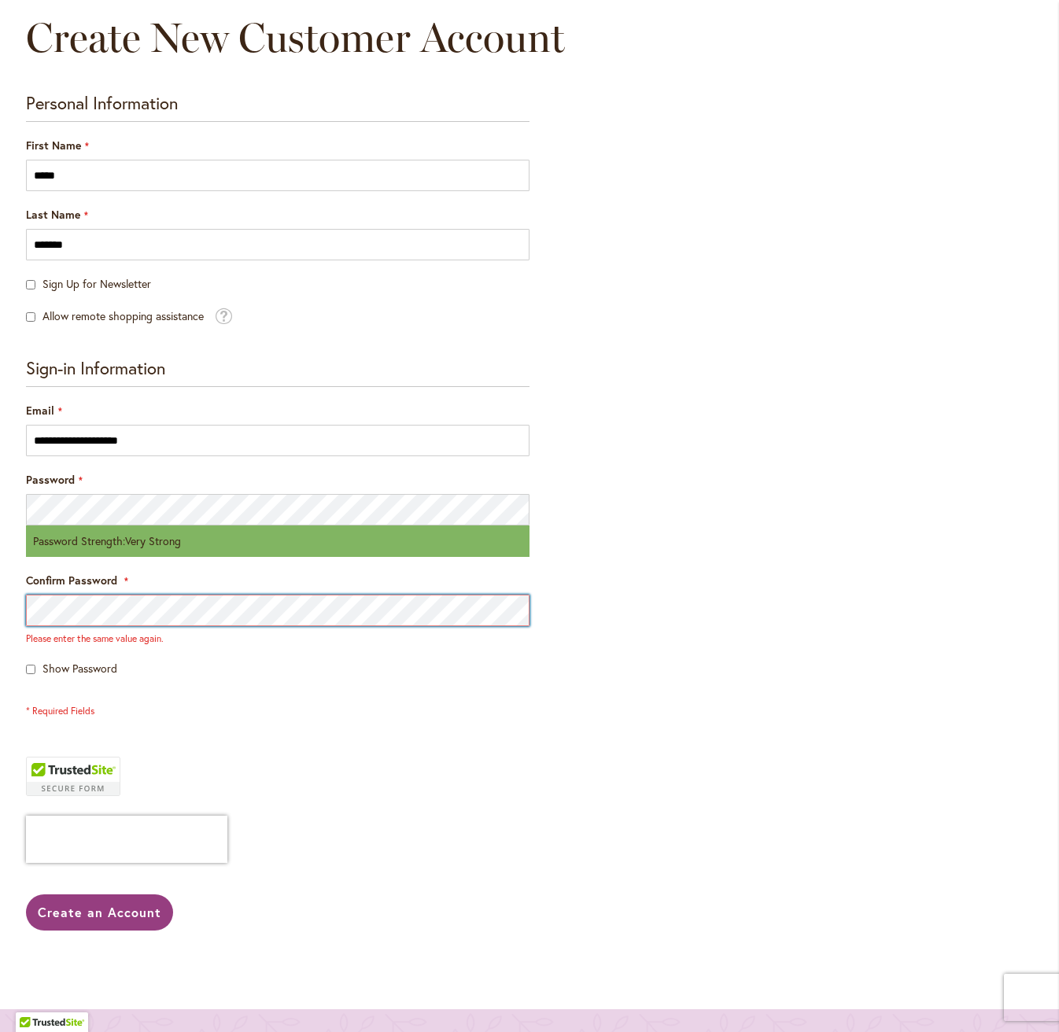
scroll to position [278, 0]
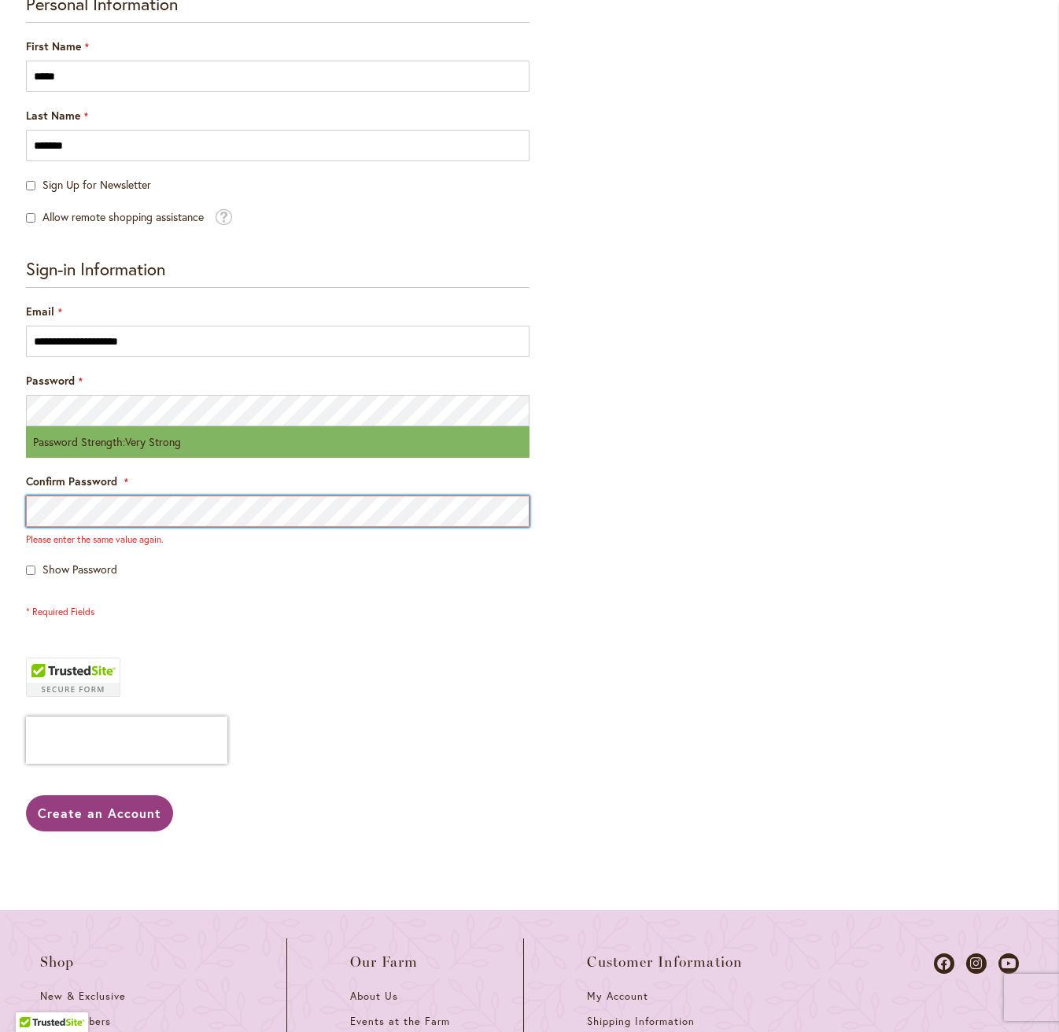
click at [12, 526] on main "Create New Customer Account Personal Information First Name ***** Last Name ***…" at bounding box center [529, 412] width 1035 height 995
click at [91, 831] on button "Create an Account" at bounding box center [99, 813] width 147 height 36
